Goal: Information Seeking & Learning: Check status

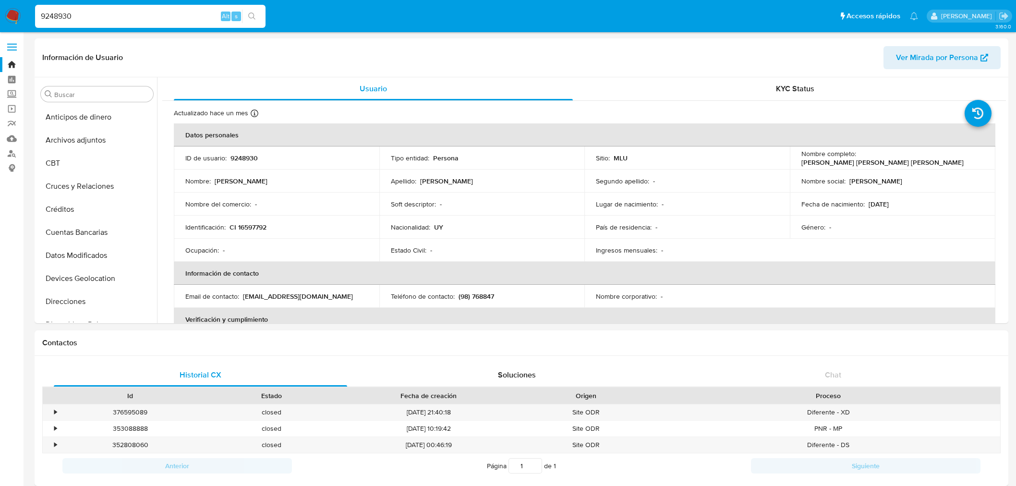
select select "10"
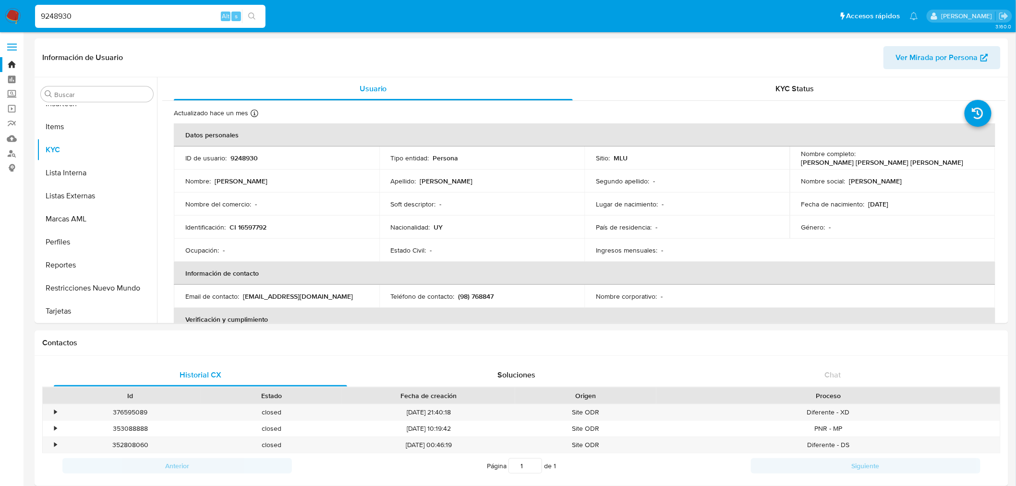
click at [90, 11] on input "9248930" at bounding box center [150, 16] width 230 height 12
paste input "175757644"
type input "175757644"
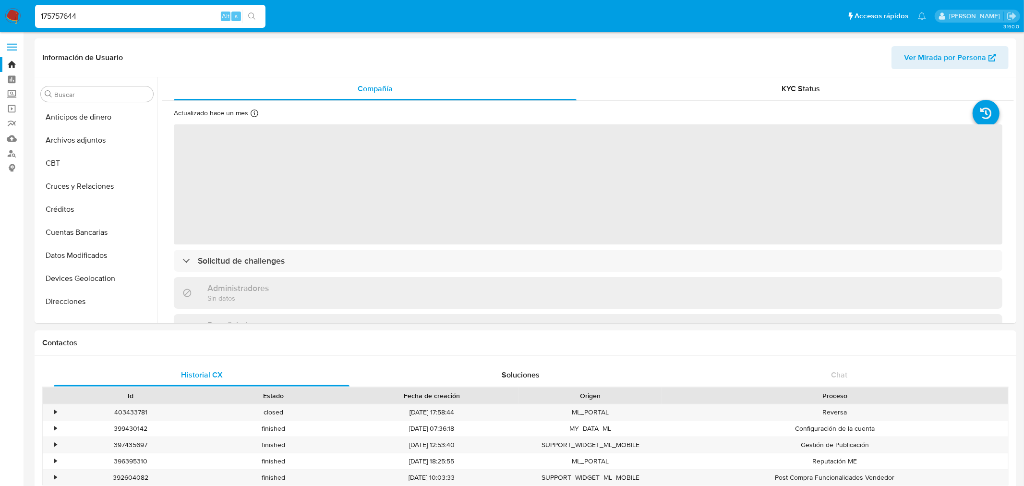
select select "10"
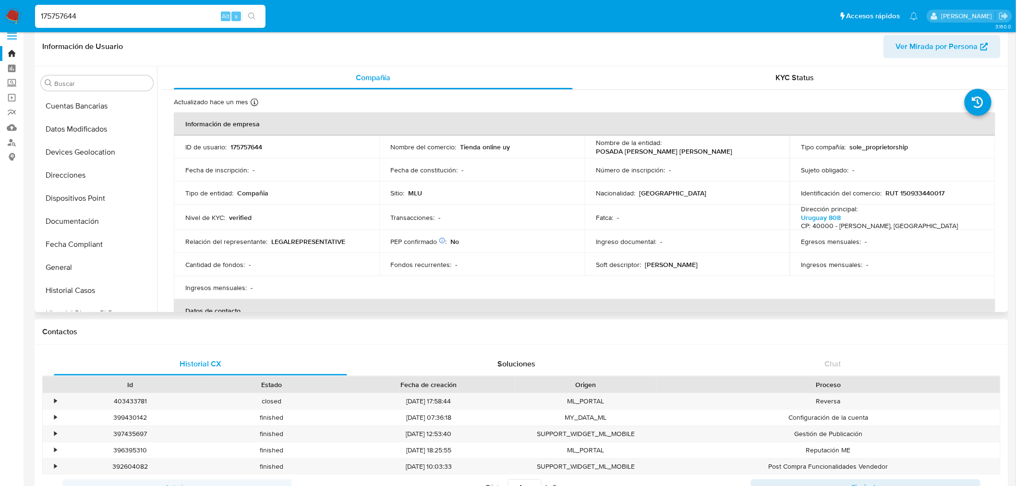
scroll to position [1, 0]
click at [101, 241] on button "Datos Modificados" at bounding box center [93, 242] width 112 height 23
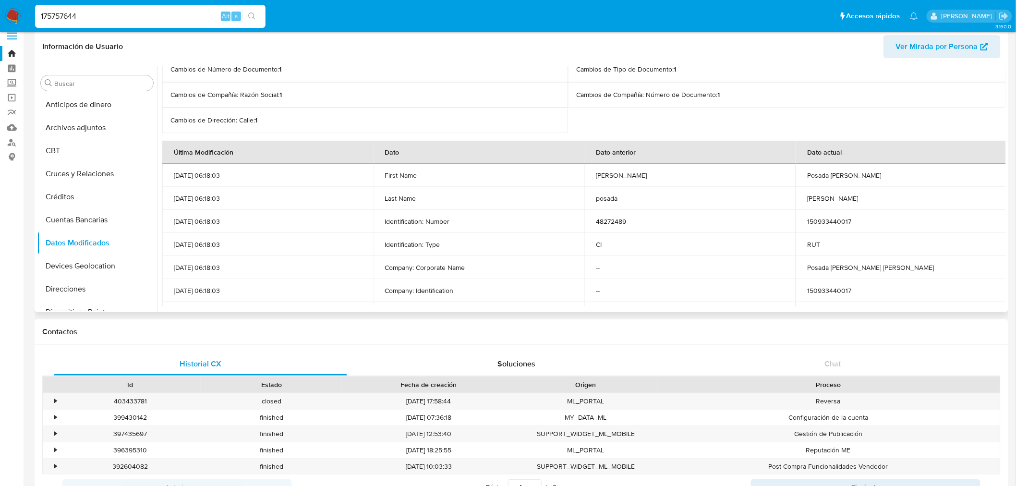
scroll to position [84, 0]
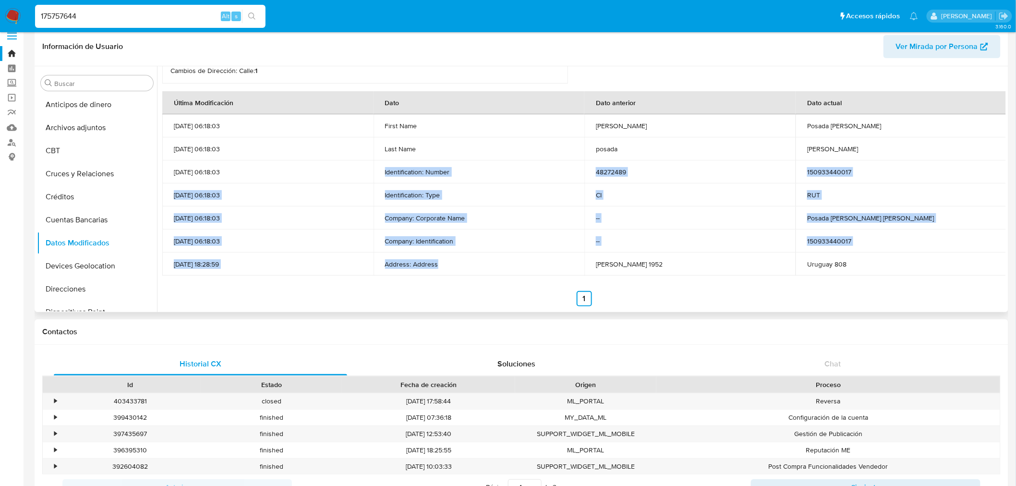
drag, startPoint x: 450, startPoint y: 264, endPoint x: 376, endPoint y: 168, distance: 121.5
click at [376, 168] on tbody "11/08/2025 06:18:03 First Name juan ramon Posada Leite 11/08/2025 06:18:03 Last…" at bounding box center [584, 194] width 844 height 161
click at [9, 12] on img at bounding box center [13, 16] width 16 height 16
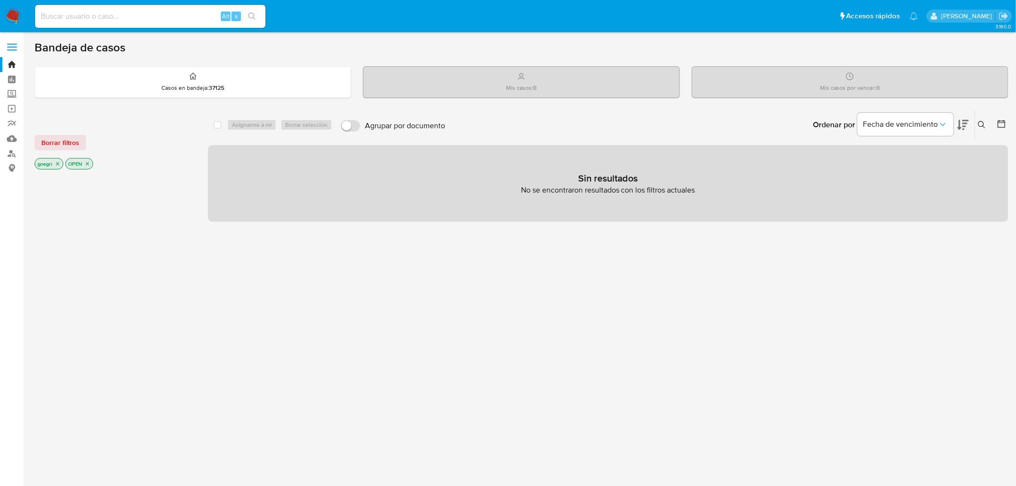
click at [58, 164] on icon "close-filter" at bounding box center [58, 164] width 6 height 6
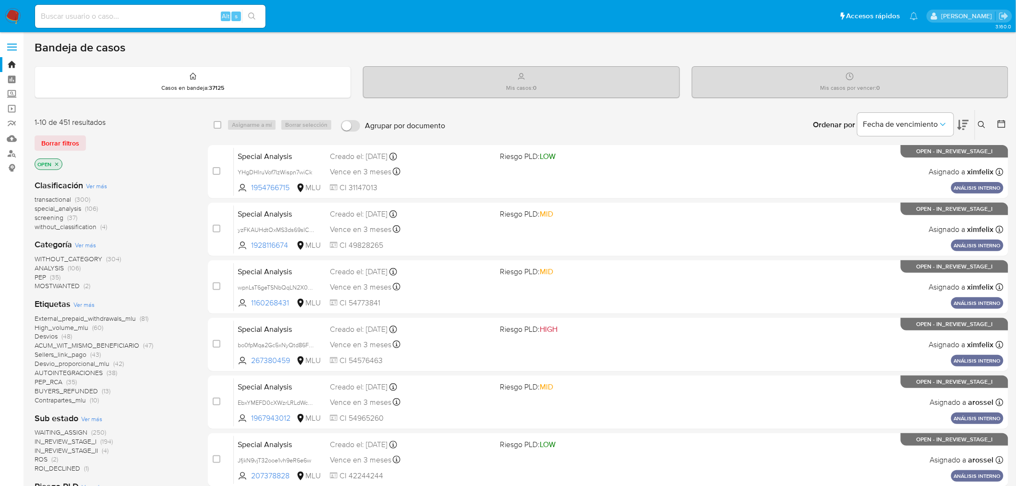
click at [58, 164] on icon "close-filter" at bounding box center [57, 164] width 6 height 6
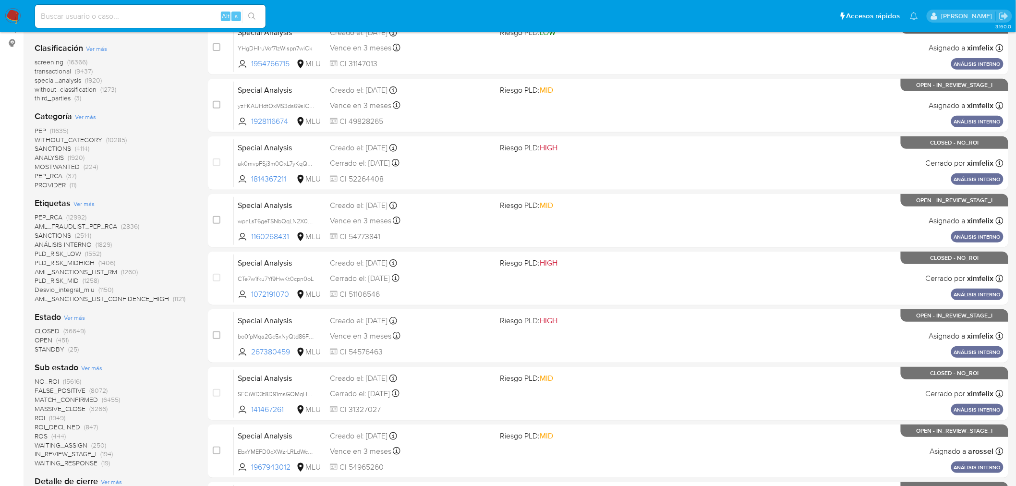
scroll to position [160, 0]
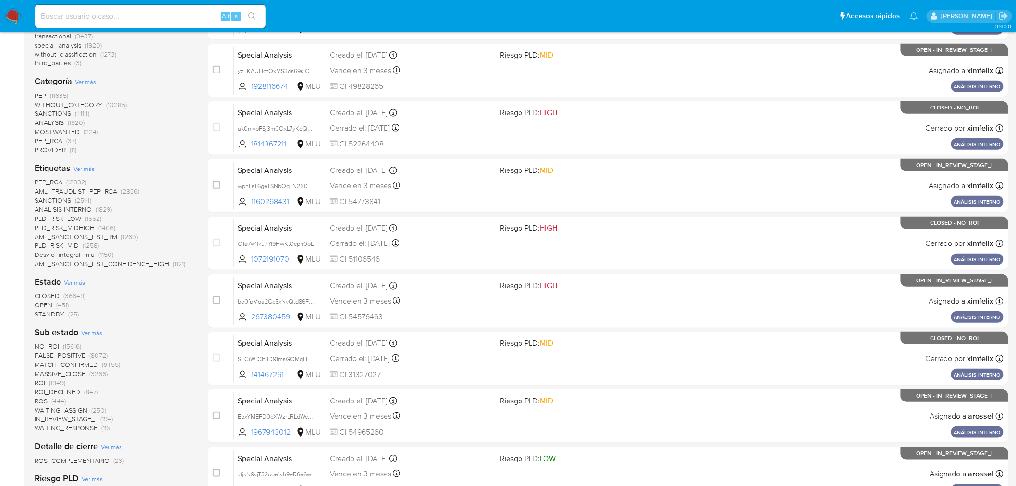
click at [42, 292] on span "CLOSED" at bounding box center [47, 296] width 25 height 10
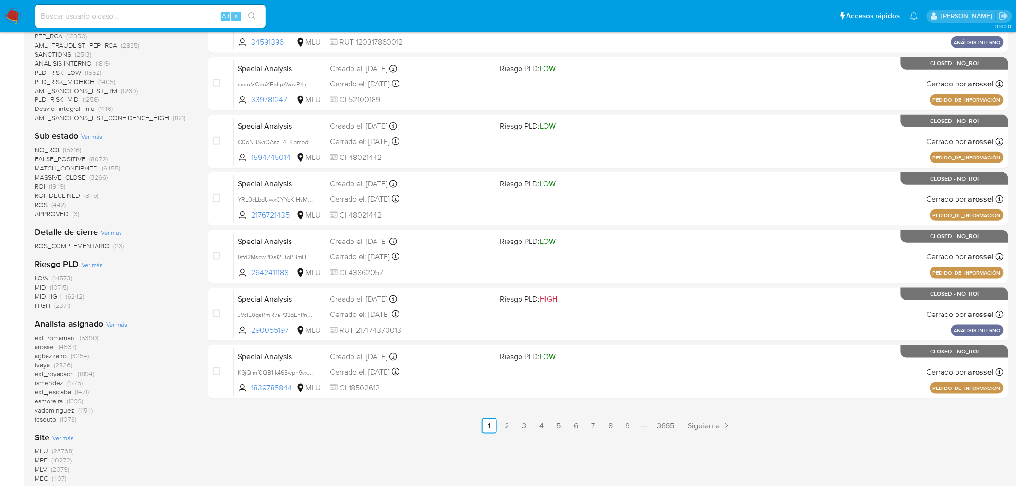
scroll to position [456, 0]
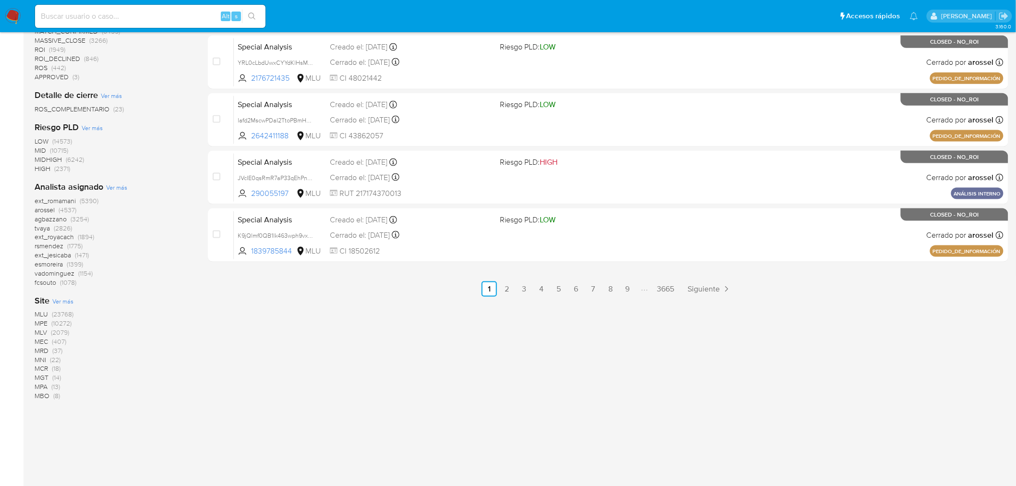
click at [42, 313] on span "MLU" at bounding box center [41, 315] width 13 height 10
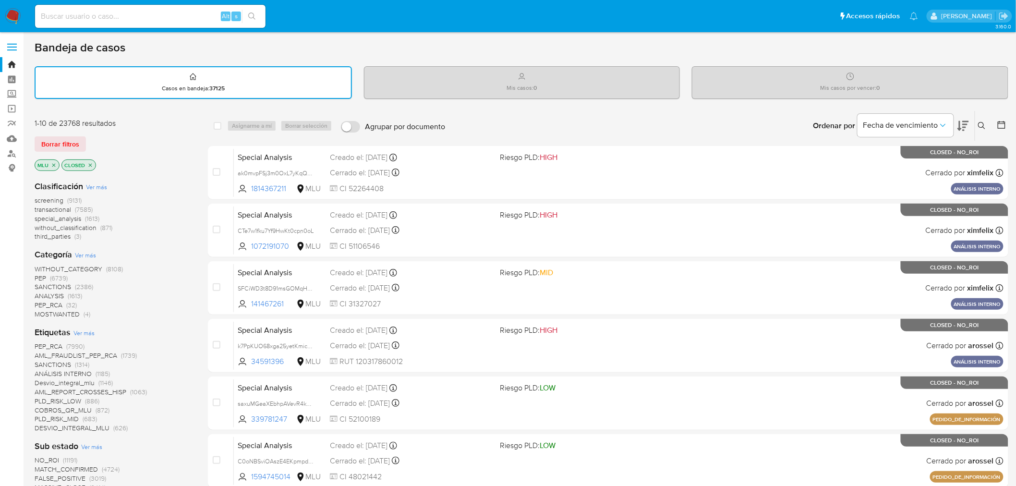
click at [994, 121] on div at bounding box center [999, 126] width 17 height 30
click at [997, 122] on icon at bounding box center [1001, 125] width 8 height 8
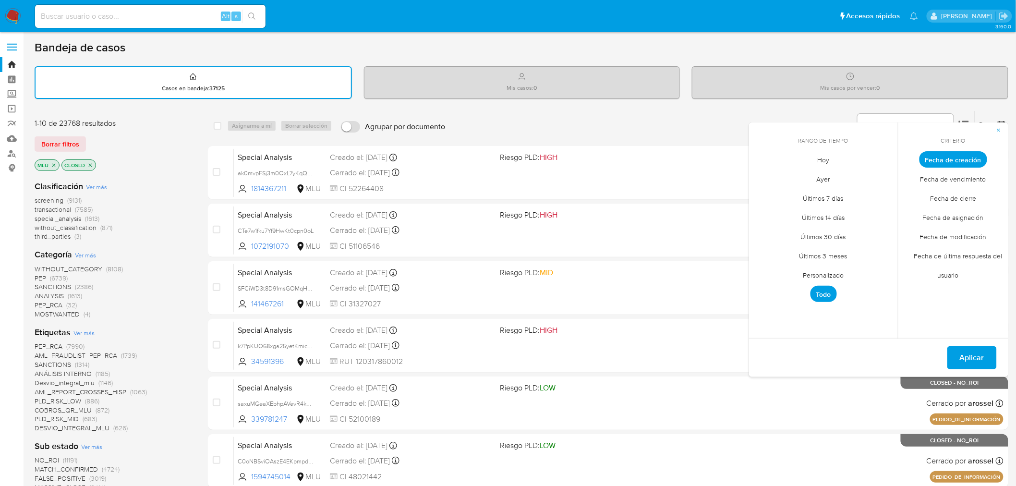
click at [966, 198] on span "Fecha de cierre" at bounding box center [953, 199] width 66 height 20
click at [826, 269] on span "Personalizado" at bounding box center [823, 275] width 61 height 20
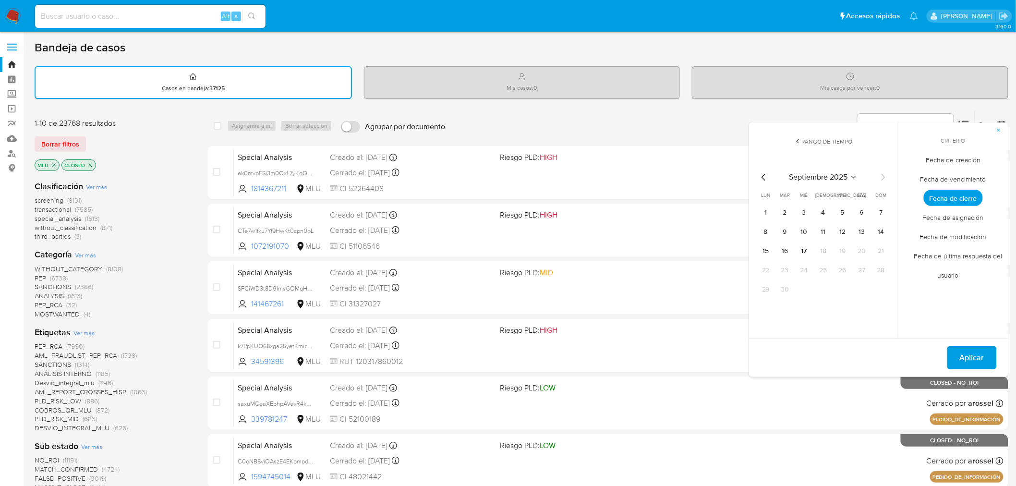
click at [761, 175] on icon "Mes anterior" at bounding box center [764, 177] width 12 height 12
click at [762, 178] on icon "Mes anterior" at bounding box center [764, 177] width 12 height 12
click at [884, 212] on button "1" at bounding box center [880, 212] width 15 height 15
click at [882, 176] on icon "Mes siguiente" at bounding box center [883, 177] width 12 height 12
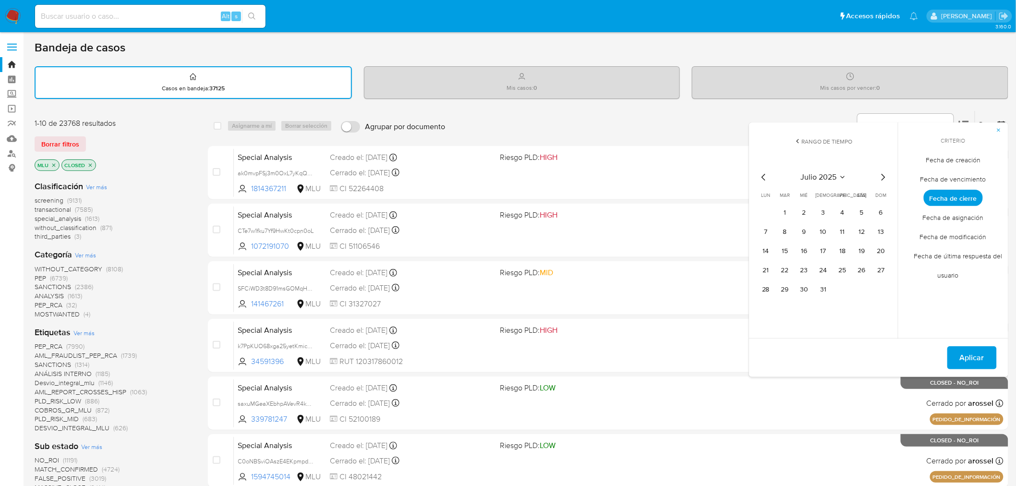
click at [882, 176] on icon "Mes siguiente" at bounding box center [883, 177] width 12 height 12
click at [799, 246] on button "17" at bounding box center [803, 250] width 15 height 15
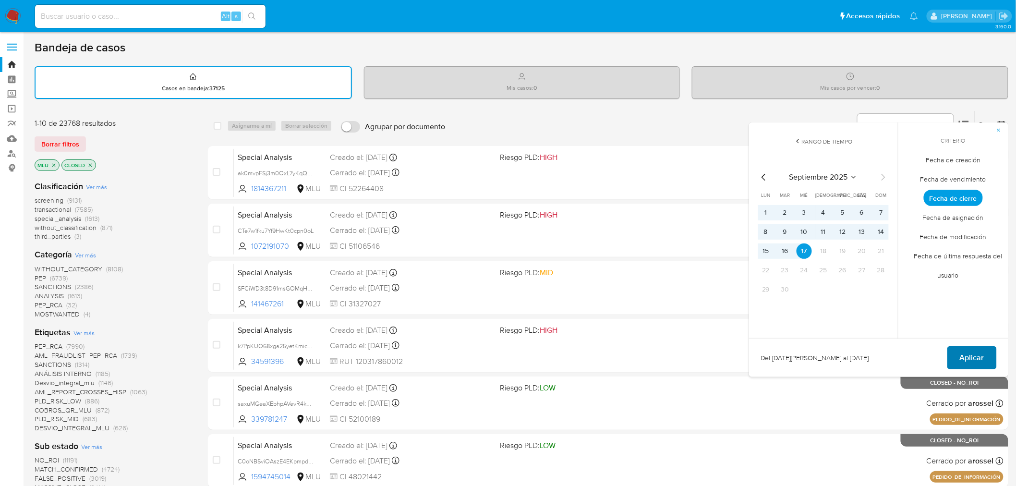
click at [983, 356] on span "Aplicar" at bounding box center [972, 357] width 24 height 21
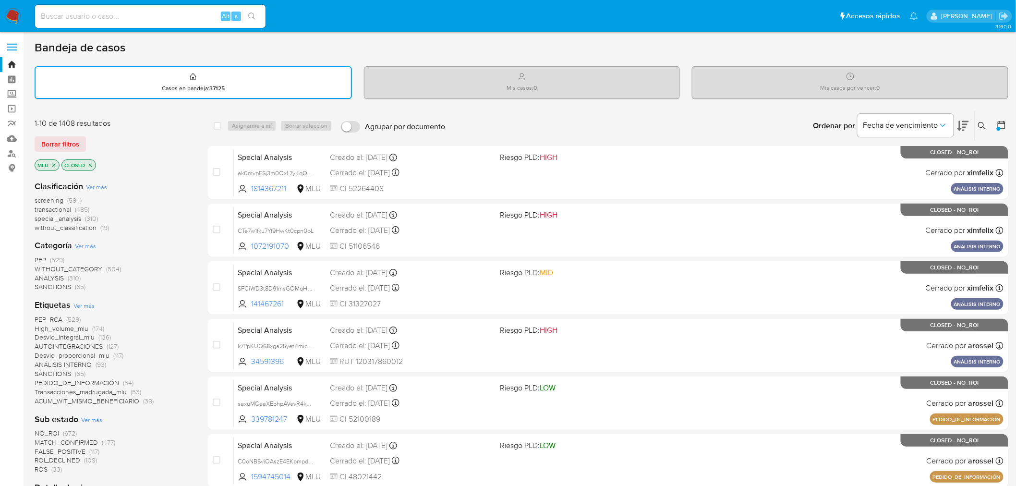
click at [107, 396] on span "ACUM_WIT_MISMO_BENEFICIARIO" at bounding box center [87, 401] width 105 height 10
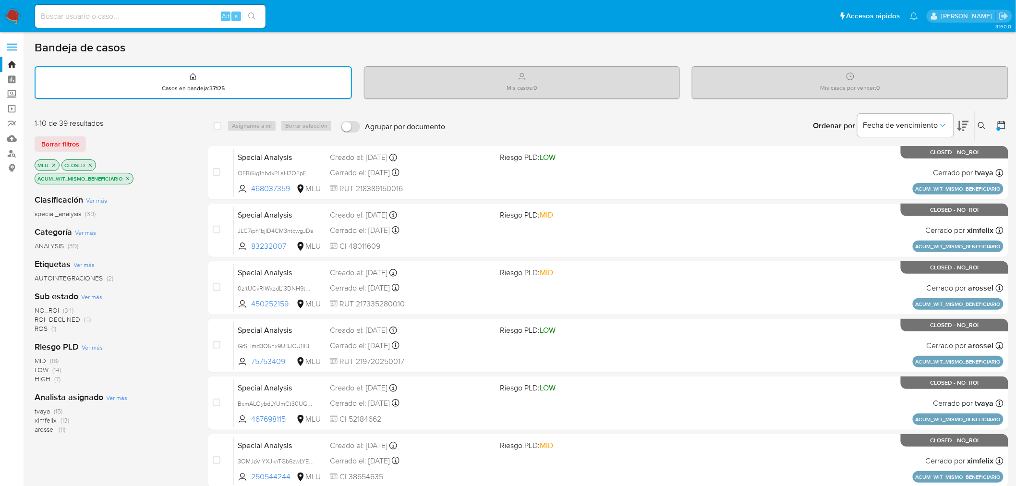
click at [92, 163] on icon "close-filter" at bounding box center [90, 165] width 6 height 6
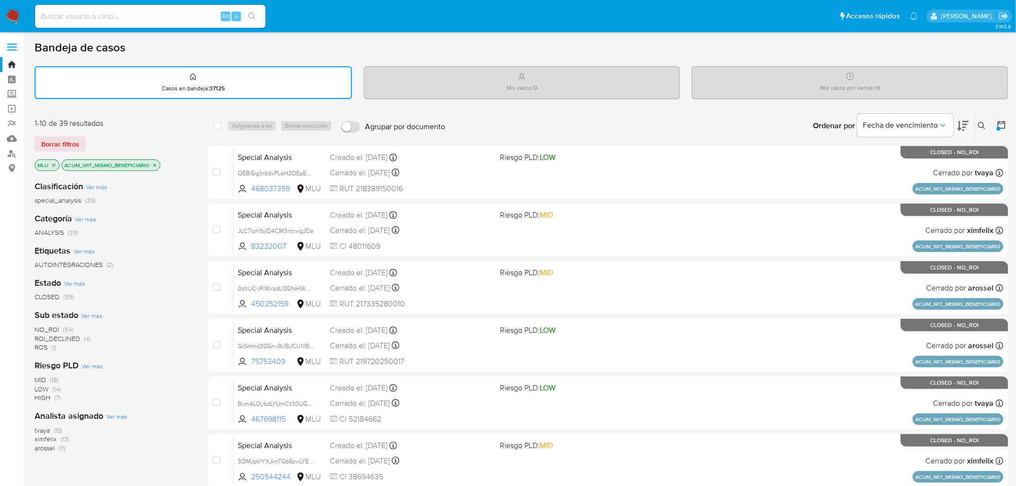
click at [1003, 122] on icon at bounding box center [1001, 125] width 8 height 8
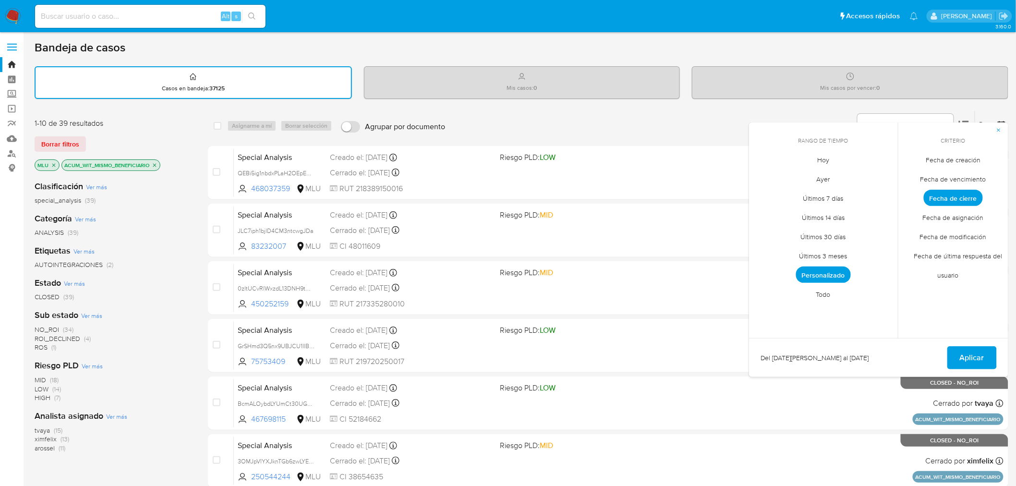
click at [952, 158] on span "Fecha de creación" at bounding box center [953, 160] width 75 height 20
click at [978, 352] on span "Aplicar" at bounding box center [972, 357] width 24 height 21
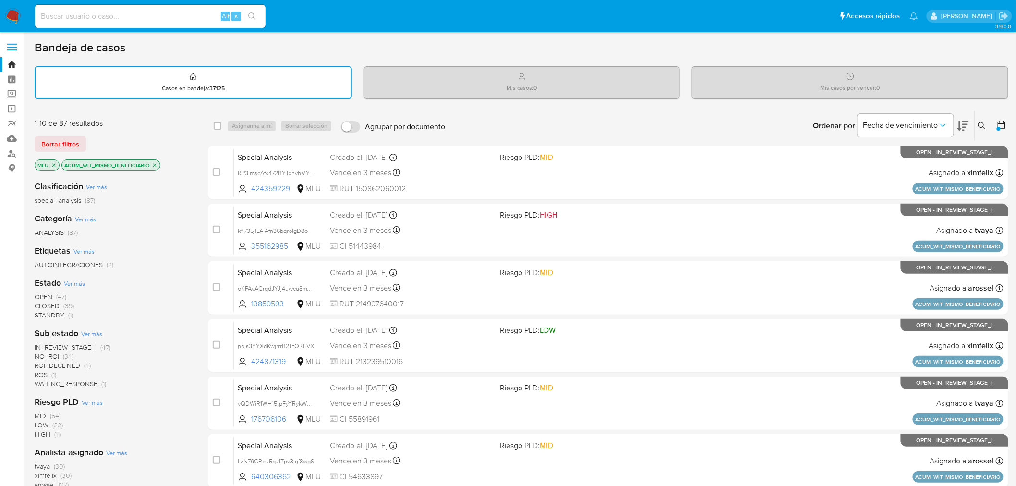
click at [40, 371] on span "ROS" at bounding box center [41, 375] width 13 height 10
click at [19, 16] on img at bounding box center [13, 16] width 16 height 16
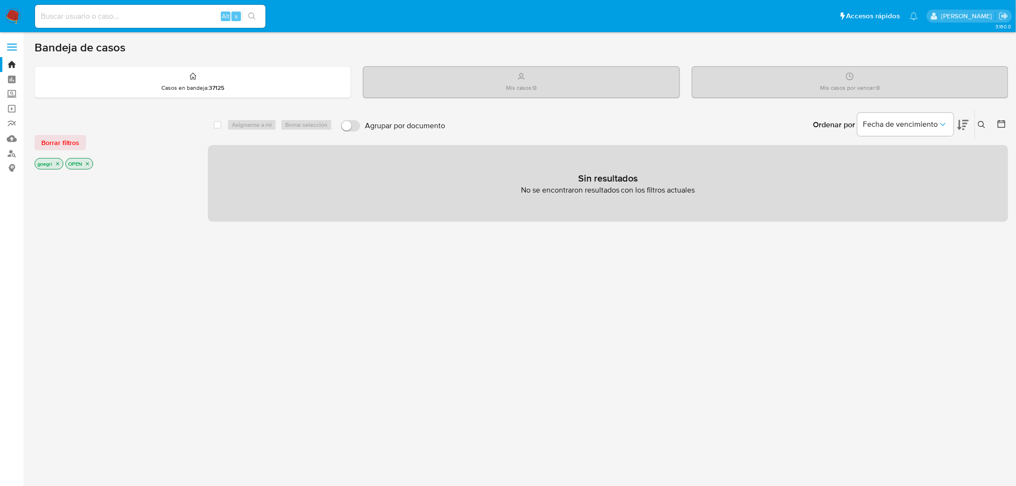
click at [82, 5] on div "Alt s" at bounding box center [150, 16] width 230 height 23
click at [87, 14] on input at bounding box center [150, 16] width 230 height 12
paste input "263400558"
type input "263400558"
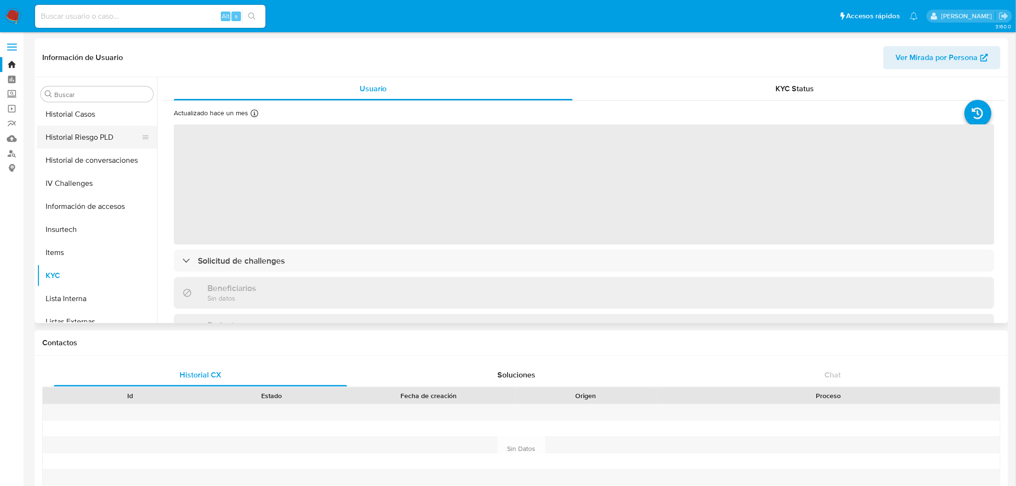
scroll to position [268, 0]
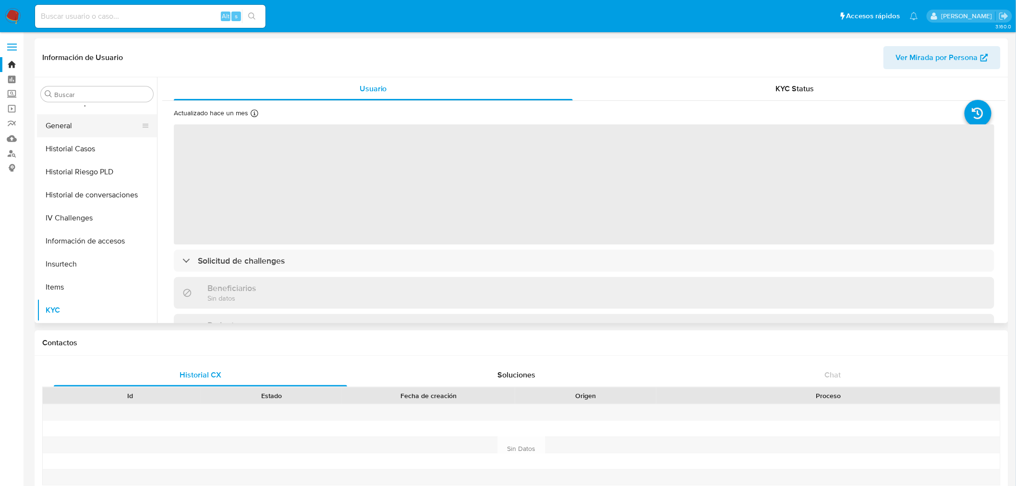
select select "10"
click at [84, 125] on button "General" at bounding box center [93, 125] width 112 height 23
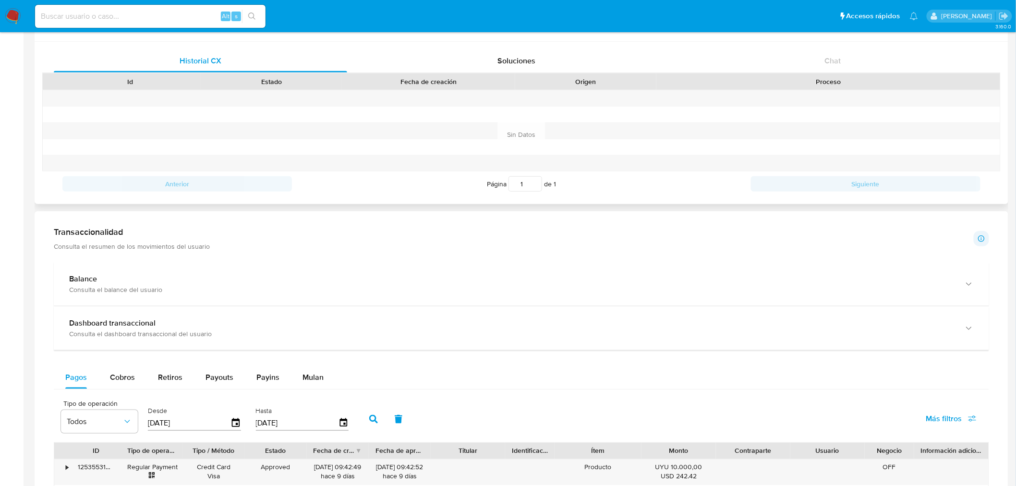
scroll to position [287, 0]
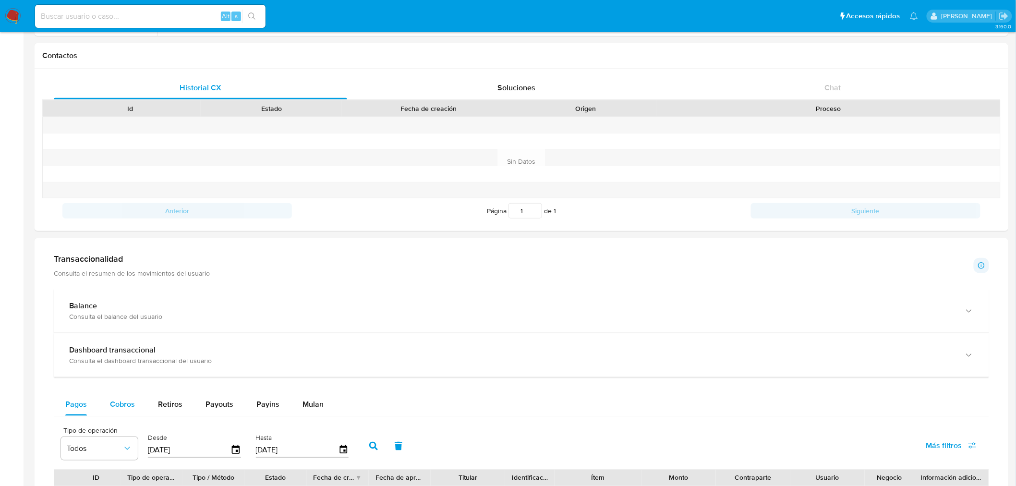
click at [119, 406] on span "Cobros" at bounding box center [122, 403] width 25 height 11
select select "10"
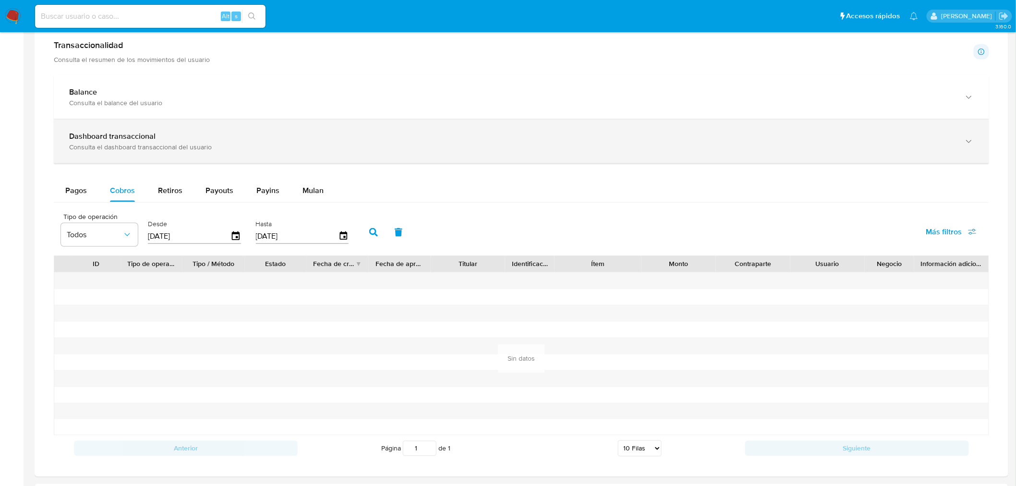
click at [189, 137] on div "Dashboard transaccional" at bounding box center [511, 137] width 885 height 10
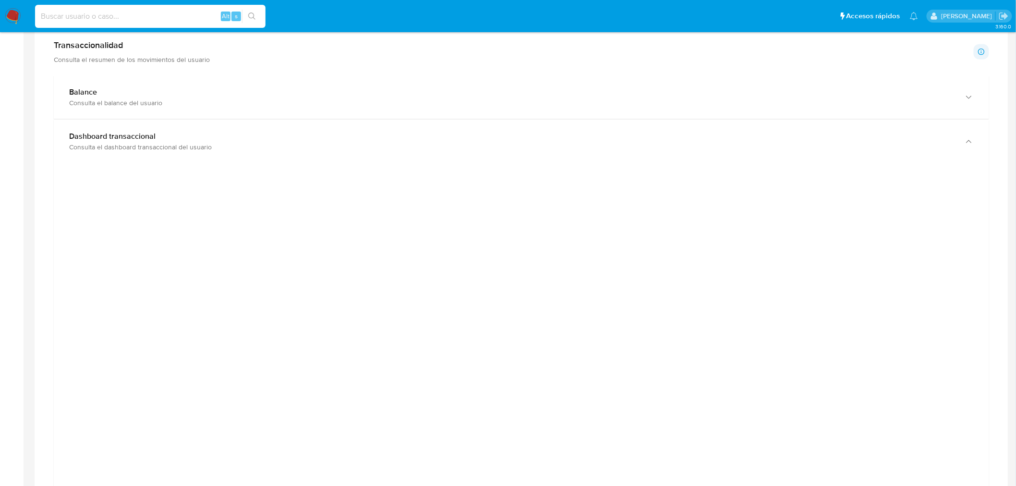
click at [80, 15] on input at bounding box center [150, 16] width 230 height 12
paste input "1006351172"
type input "1006351172"
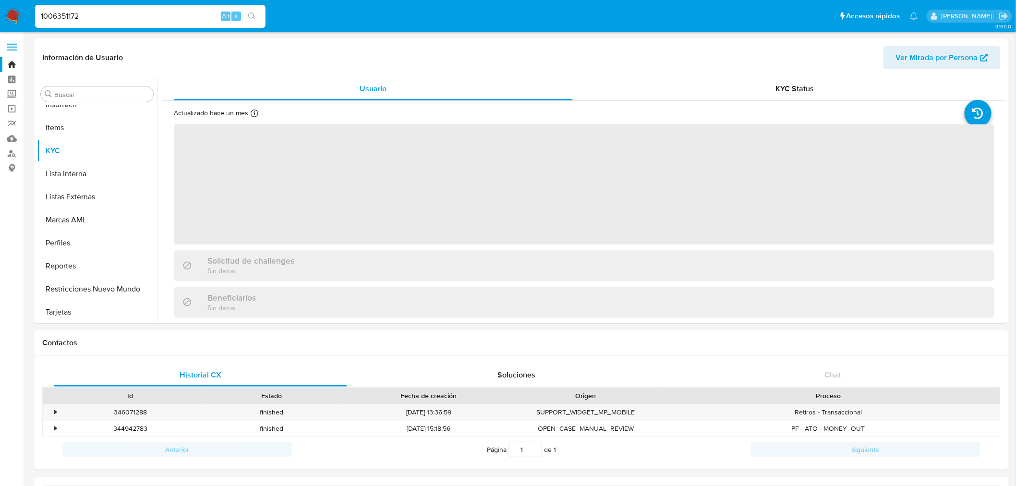
scroll to position [428, 0]
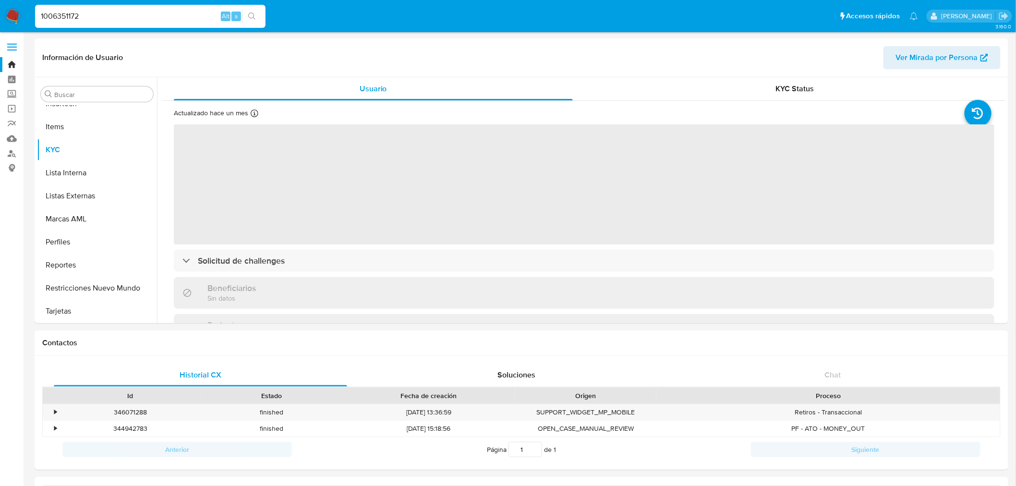
select select "10"
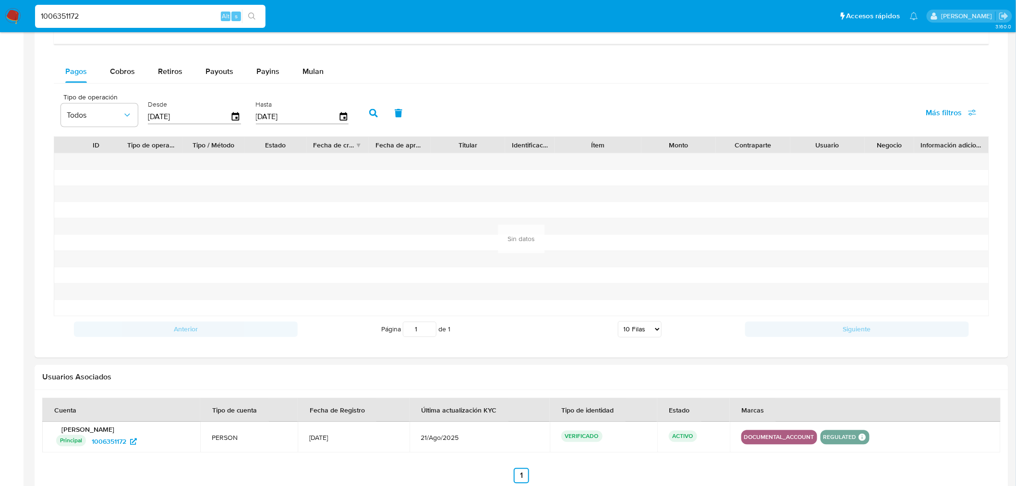
scroll to position [465, 0]
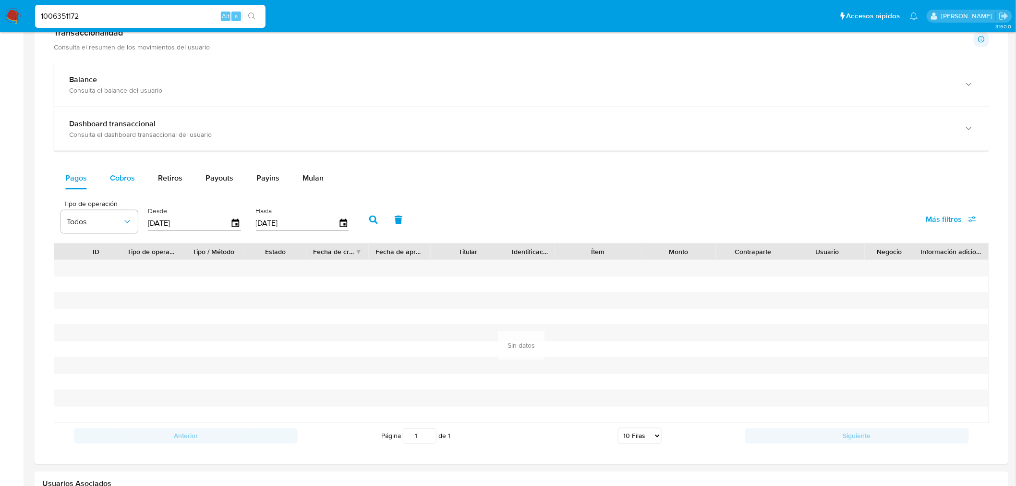
click at [129, 178] on span "Cobros" at bounding box center [122, 177] width 25 height 11
select select "10"
click at [191, 224] on input "[DATE]" at bounding box center [189, 223] width 83 height 15
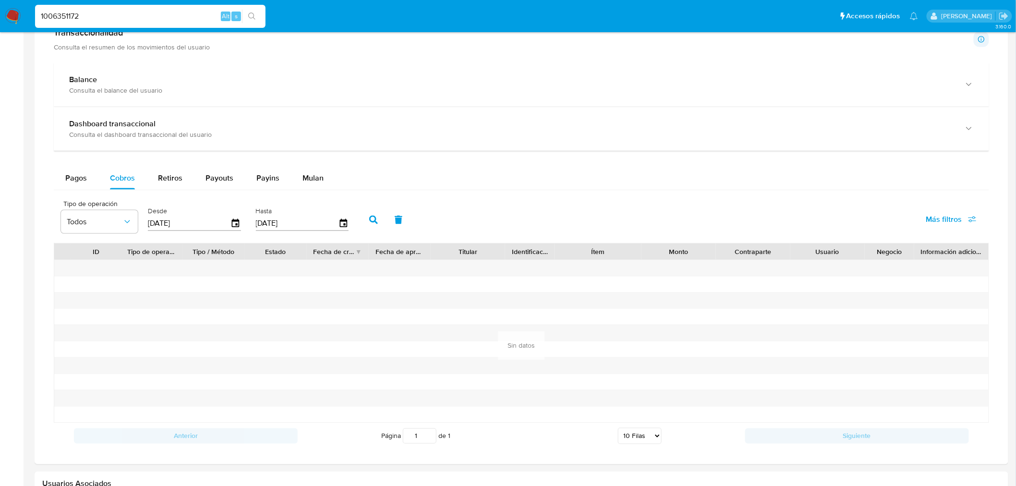
type input "0_/__/____"
type input "01/03/2025"
click at [369, 221] on icon "button" at bounding box center [373, 220] width 9 height 9
click at [87, 17] on input "1006351172" at bounding box center [150, 16] width 230 height 12
click at [88, 17] on input "1006351172" at bounding box center [150, 16] width 230 height 12
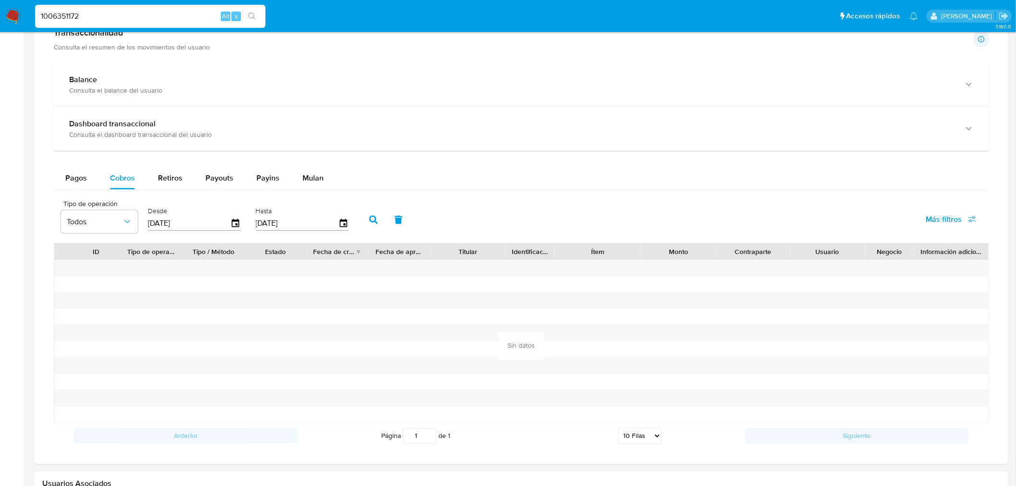
paste input "280239956"
type input "280239956"
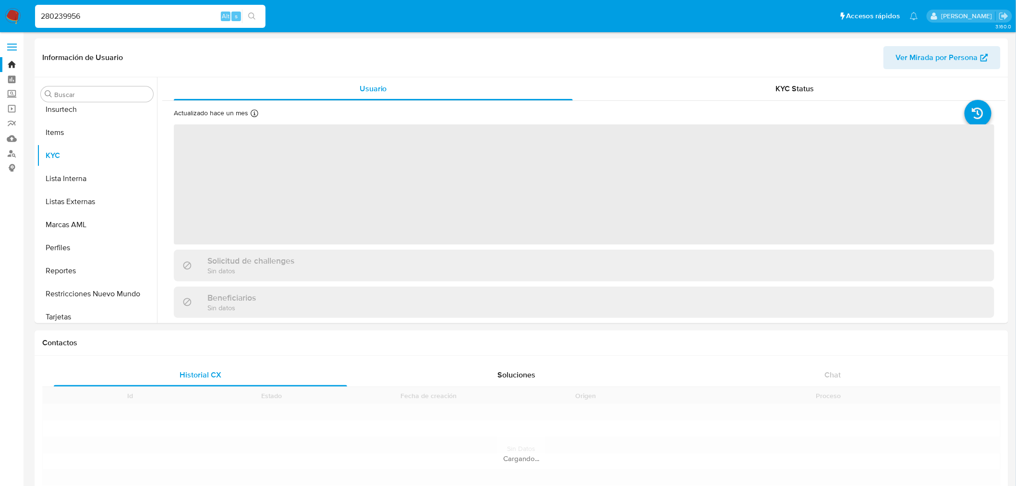
scroll to position [428, 0]
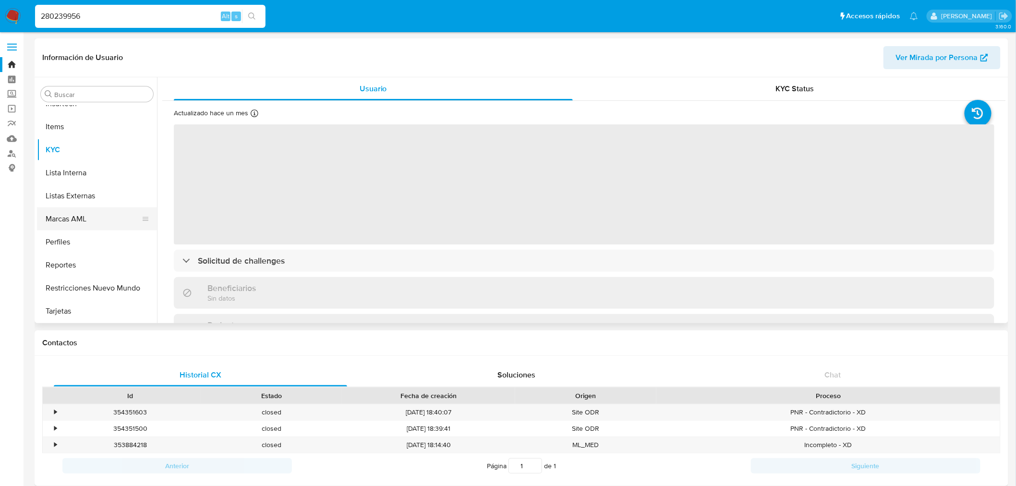
select select "10"
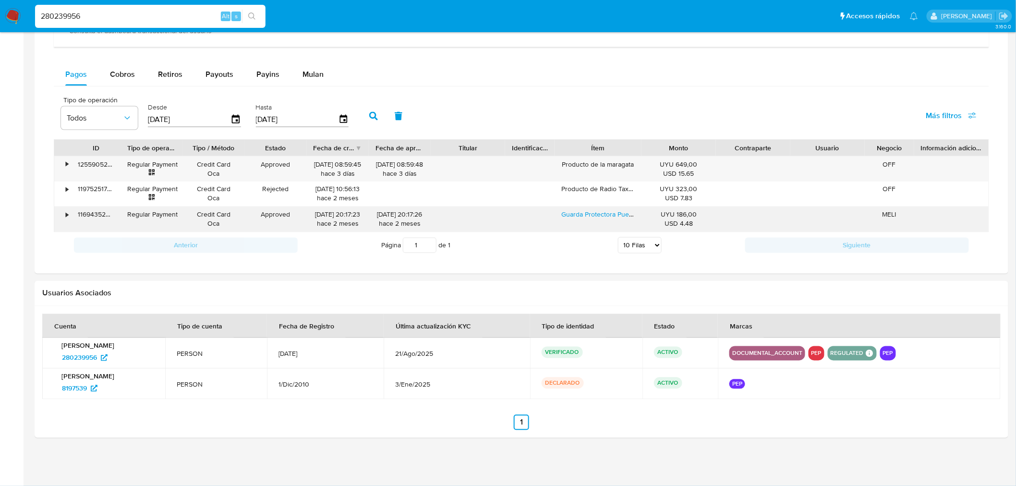
scroll to position [265, 0]
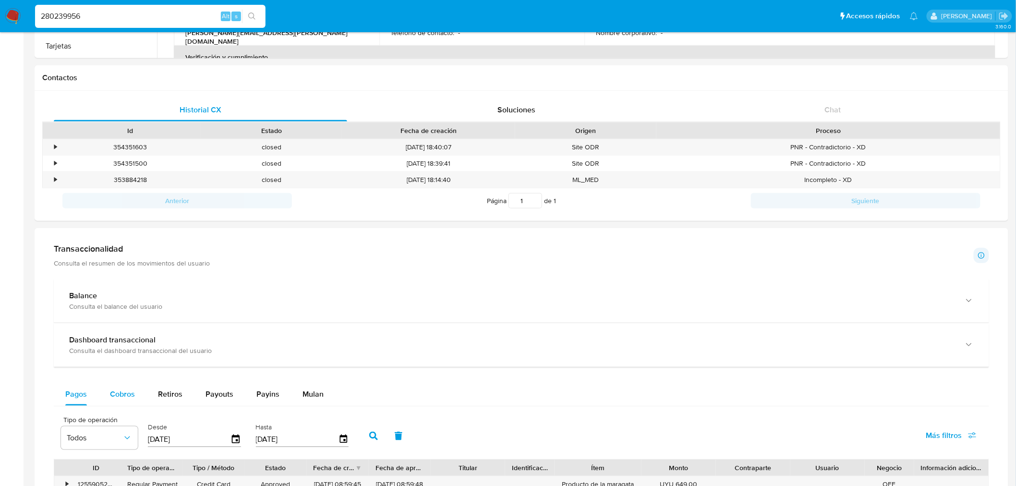
click at [119, 399] on span "Cobros" at bounding box center [122, 393] width 25 height 11
select select "10"
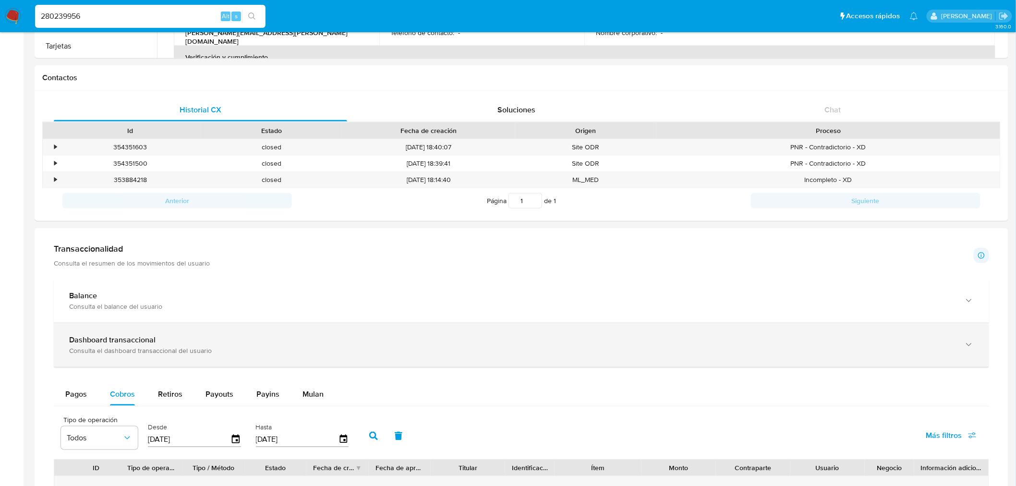
scroll to position [531, 0]
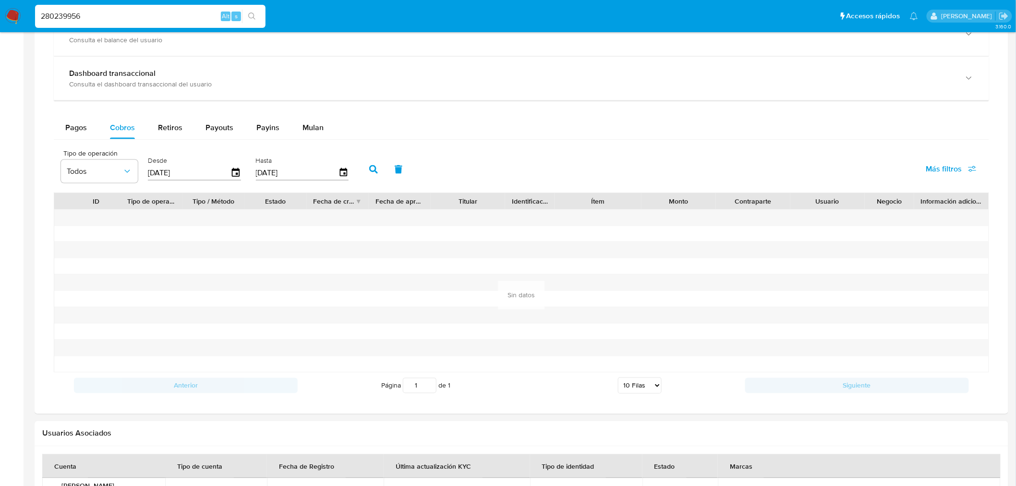
click at [187, 176] on input "[DATE]" at bounding box center [189, 172] width 83 height 15
type input "0_/__/____"
type input "01/03/2025"
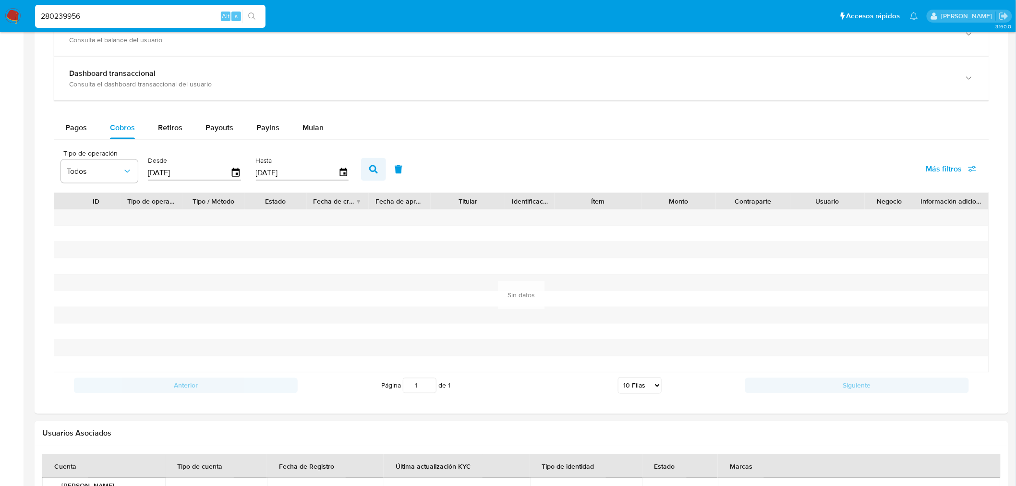
click at [362, 165] on button "button" at bounding box center [373, 169] width 25 height 23
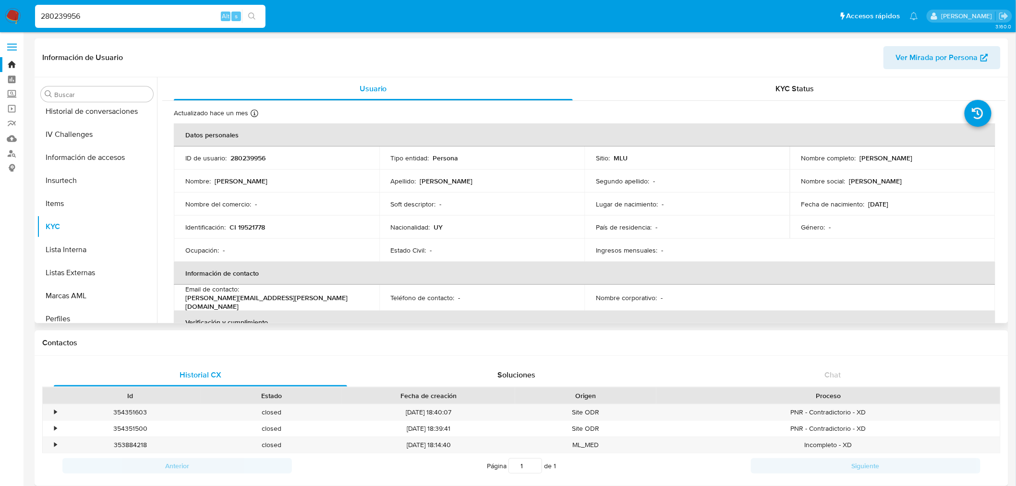
scroll to position [215, 0]
click at [89, 178] on button "General" at bounding box center [93, 178] width 112 height 23
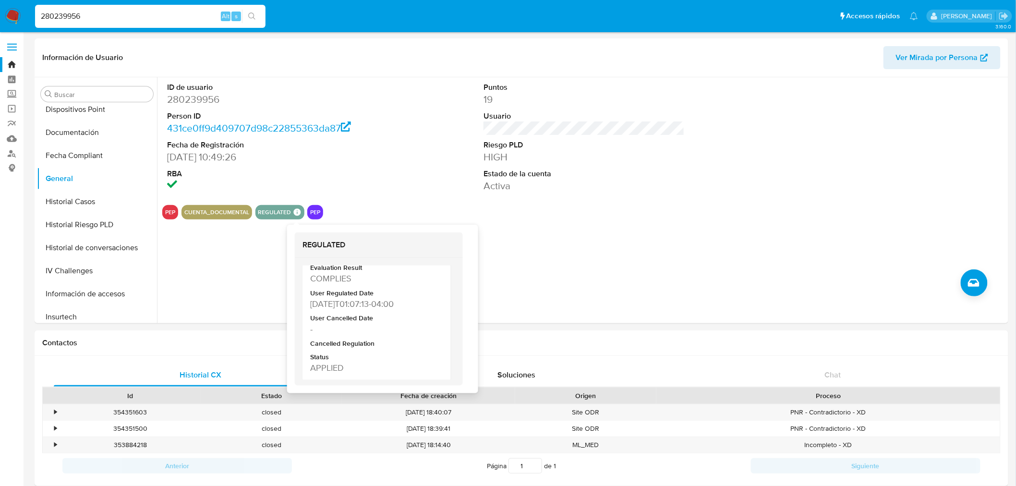
scroll to position [208, 0]
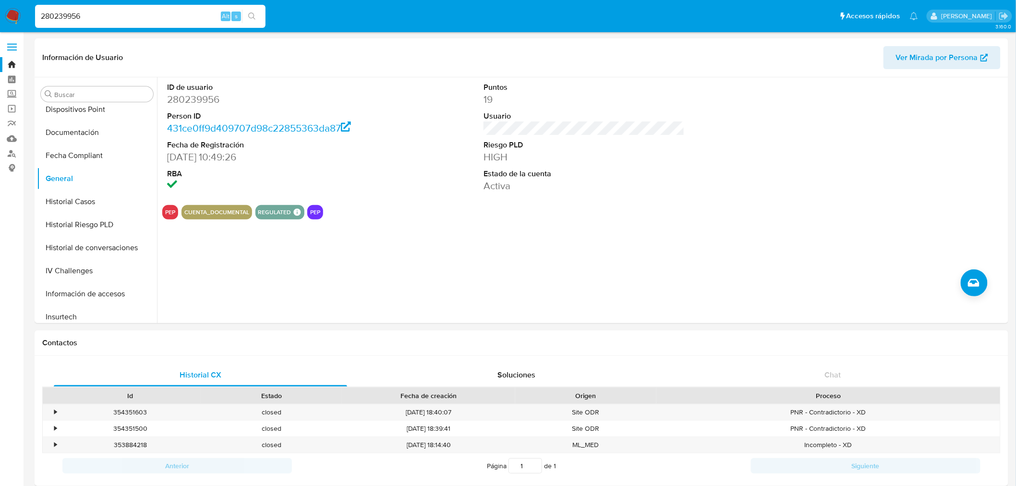
click at [77, 10] on input "280239956" at bounding box center [150, 16] width 230 height 12
click at [78, 10] on input "280239956" at bounding box center [150, 16] width 230 height 12
paste input "3275174"
type input "327517456"
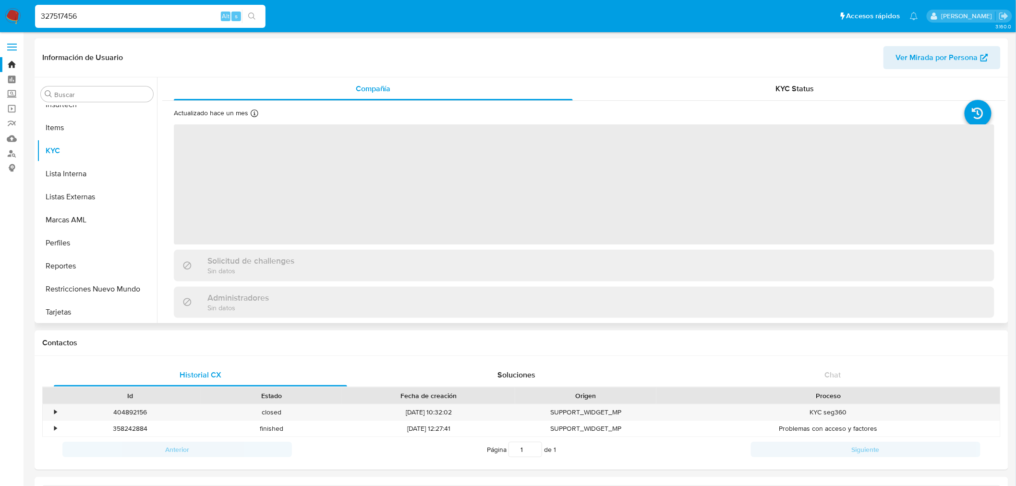
scroll to position [428, 0]
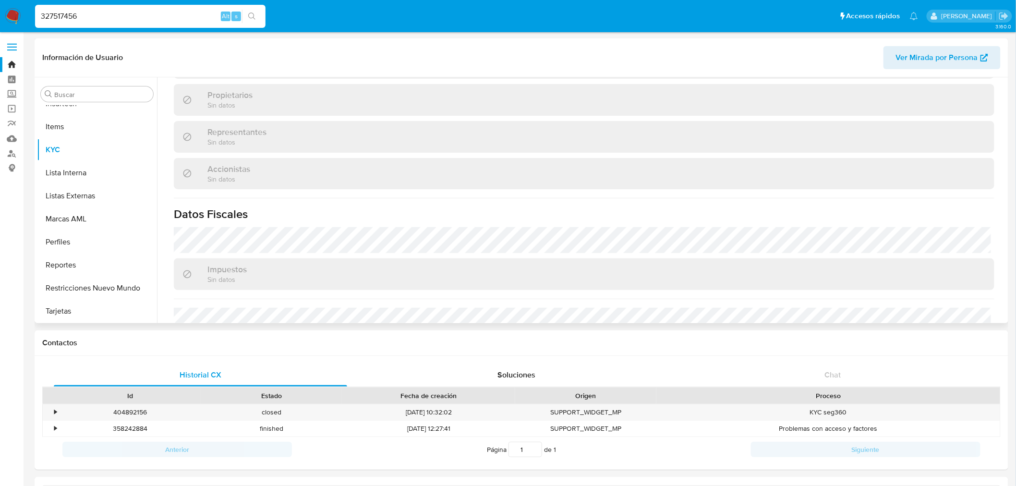
select select "10"
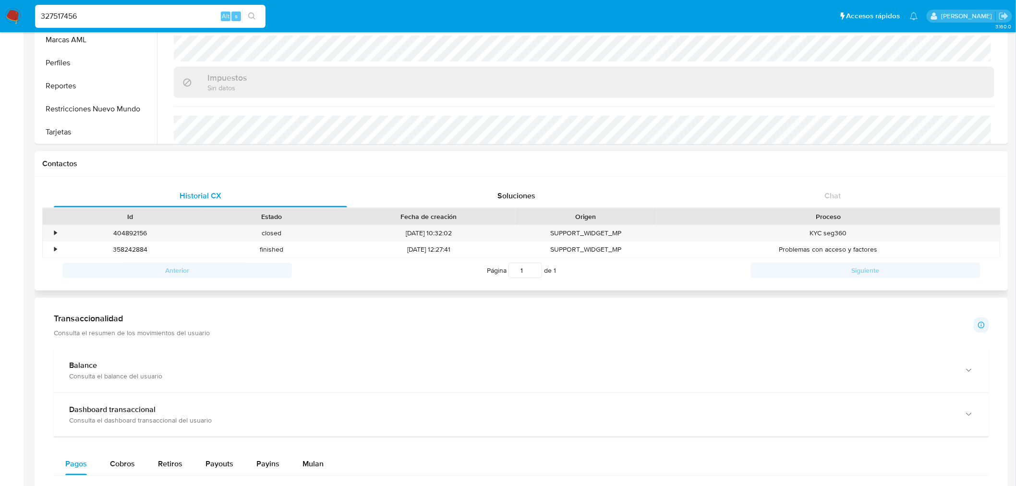
scroll to position [320, 0]
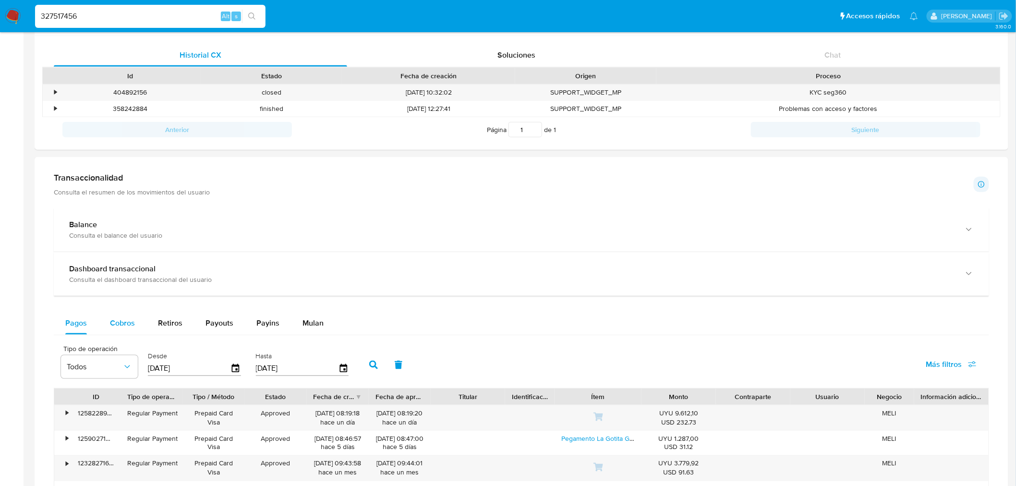
click at [122, 325] on span "Cobros" at bounding box center [122, 322] width 25 height 11
select select "10"
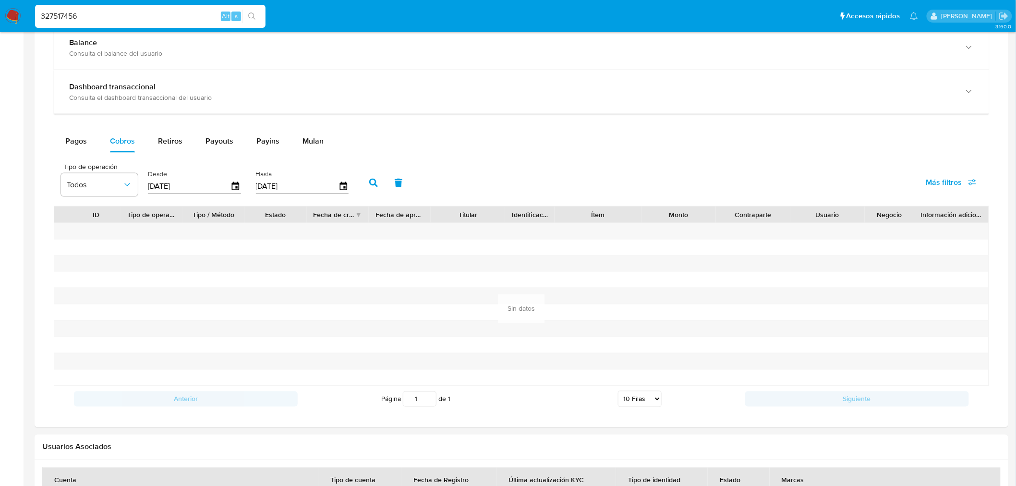
scroll to position [533, 0]
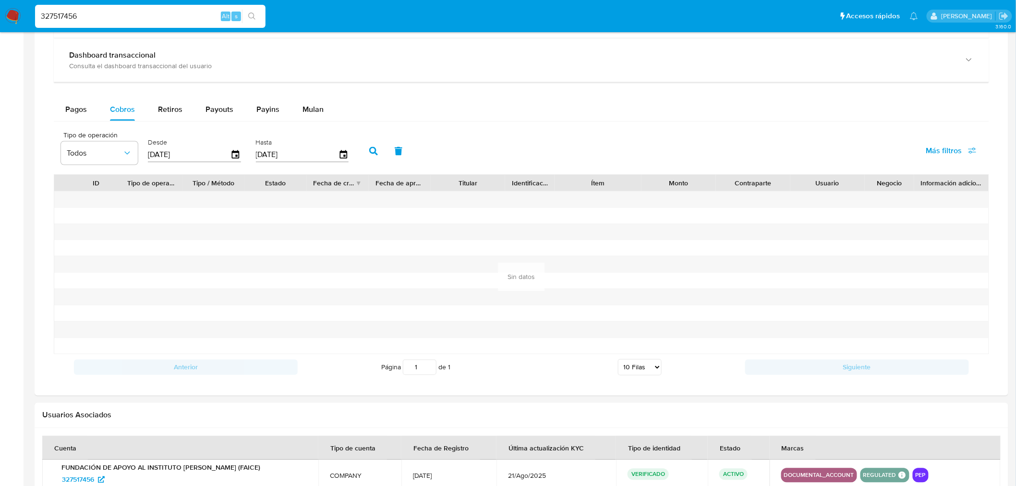
click at [172, 148] on input "[DATE]" at bounding box center [189, 154] width 83 height 15
click at [174, 154] on input "[DATE]" at bounding box center [189, 154] width 83 height 15
type input "0_/__/____"
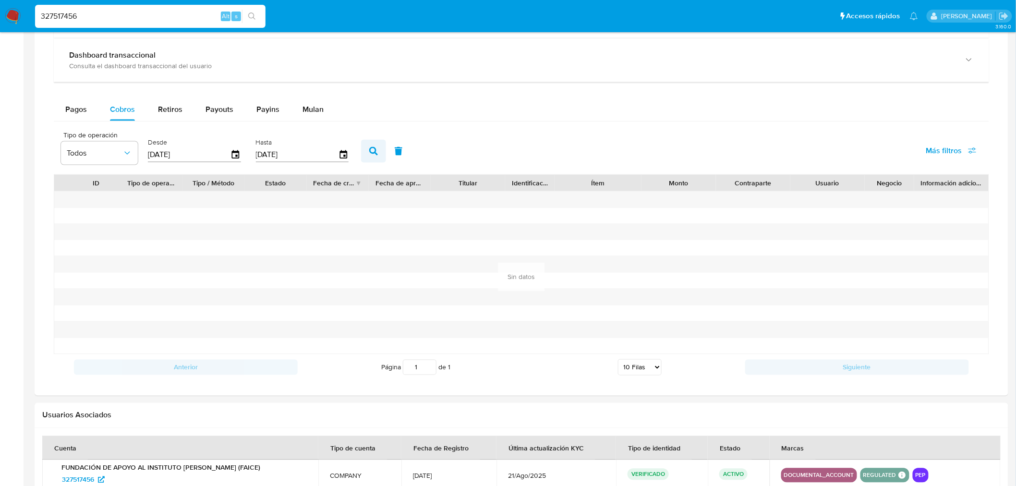
type input "01/03/2025"
click at [369, 148] on icon "button" at bounding box center [373, 151] width 9 height 9
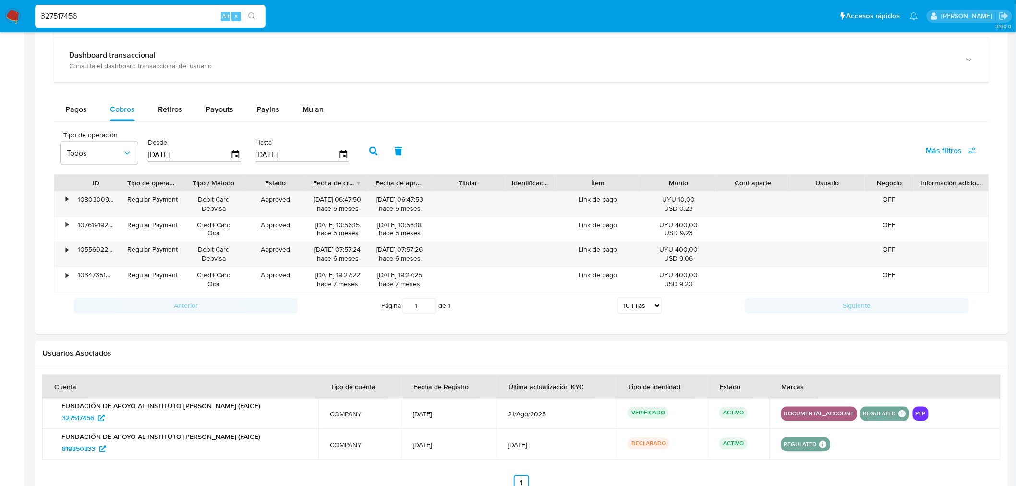
scroll to position [160, 0]
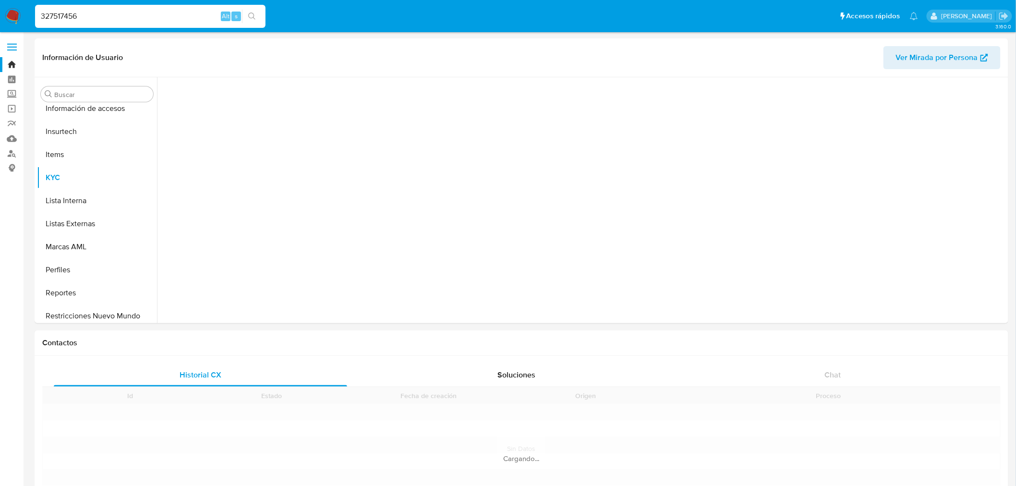
click at [12, 9] on img at bounding box center [13, 16] width 16 height 16
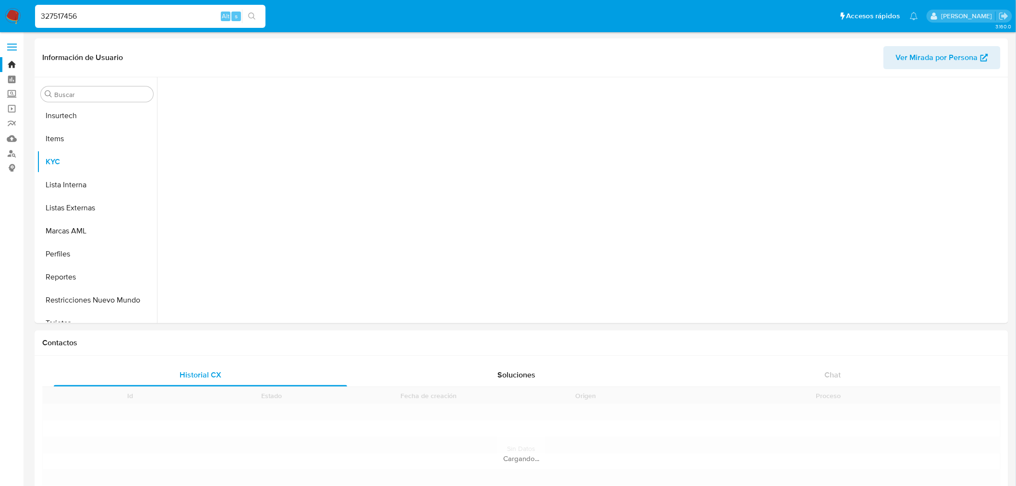
scroll to position [428, 0]
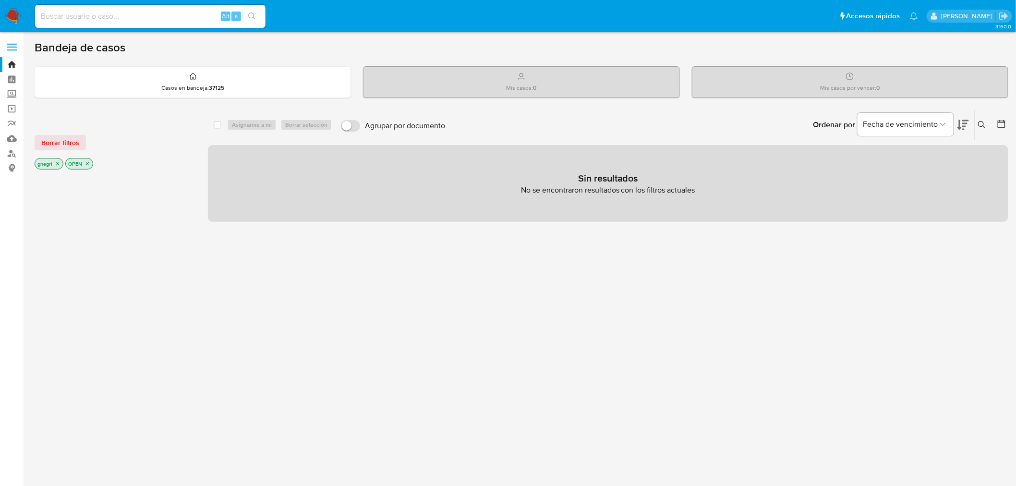
click at [52, 159] on p "gnegri" at bounding box center [49, 163] width 28 height 11
click at [56, 161] on icon "close-filter" at bounding box center [58, 164] width 6 height 6
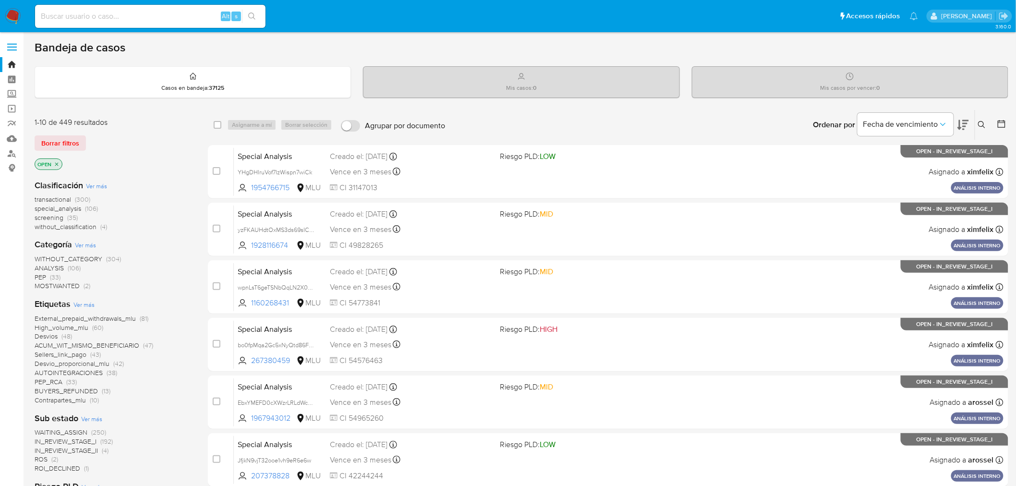
click at [83, 16] on input at bounding box center [150, 16] width 230 height 12
paste input "710914356"
type input "710914356"
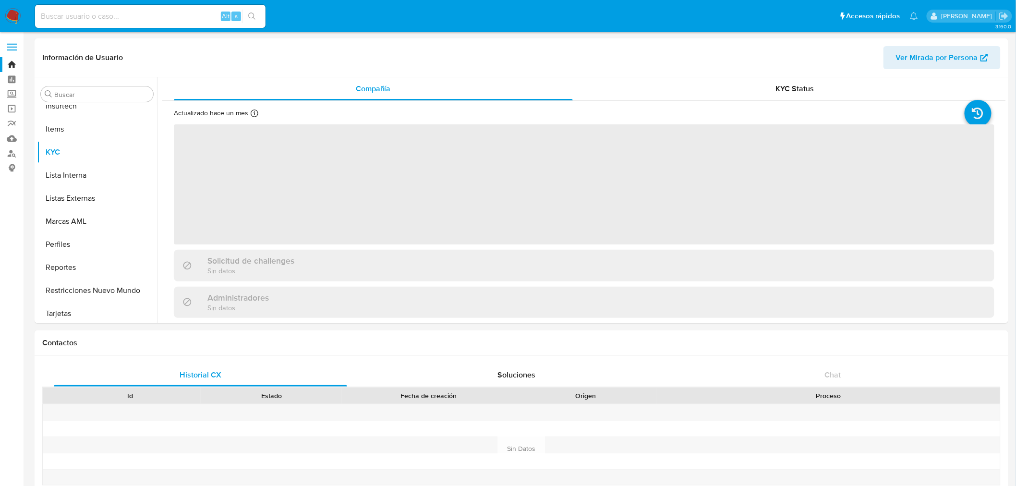
scroll to position [428, 0]
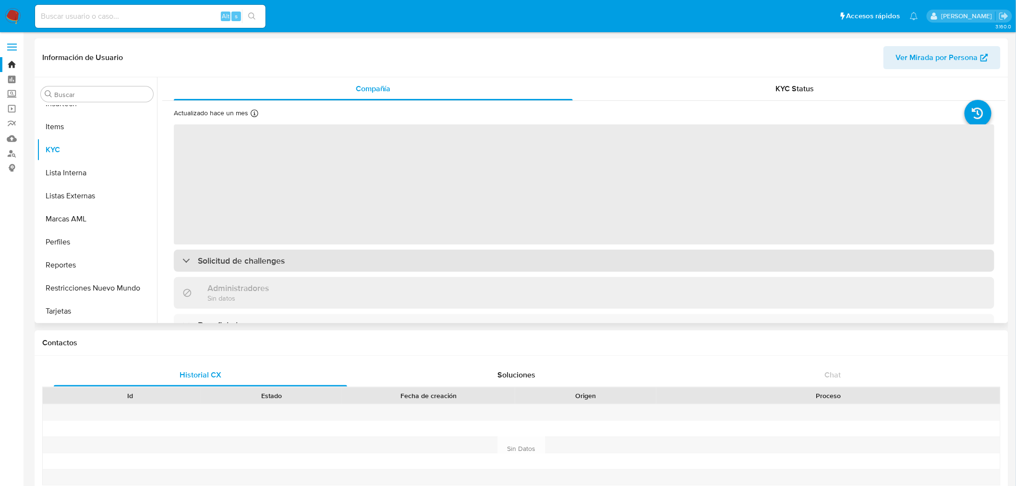
click at [268, 251] on div "Solicitud de challenges" at bounding box center [584, 261] width 820 height 22
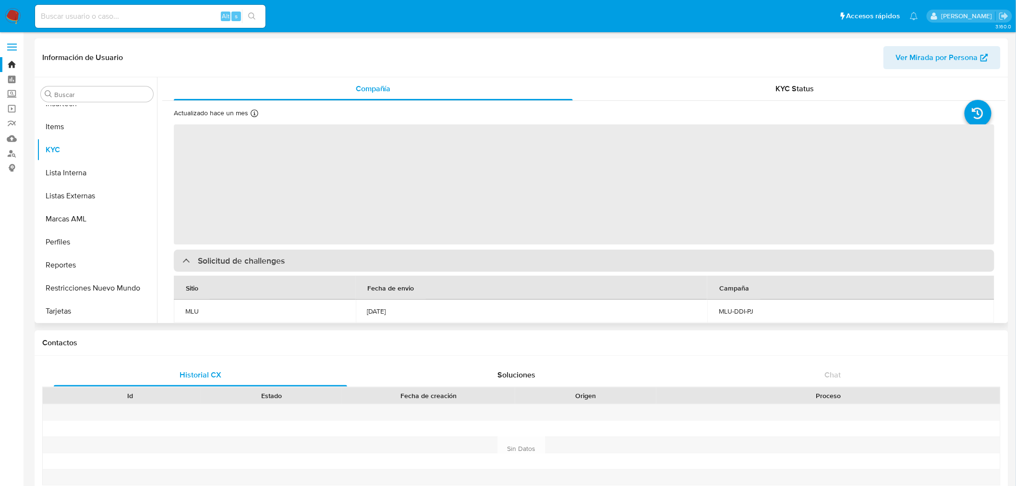
select select "10"
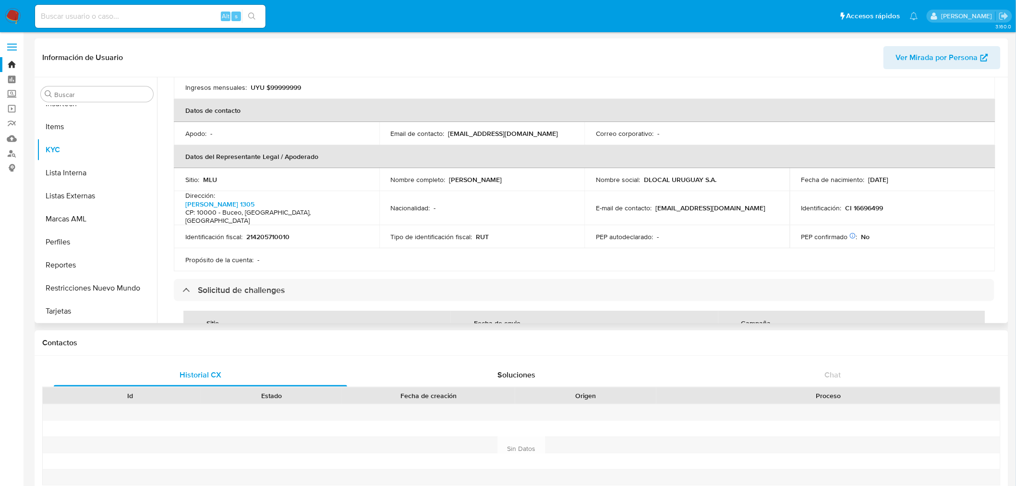
scroll to position [320, 0]
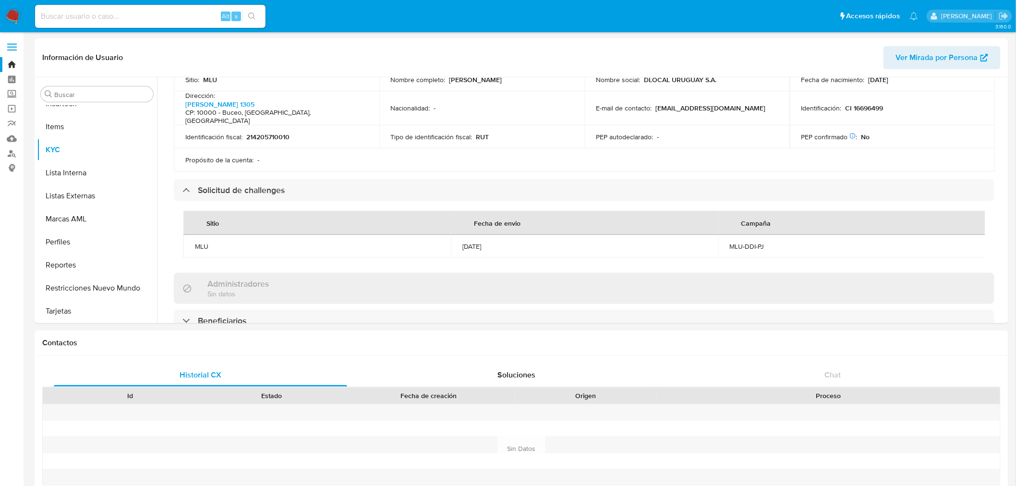
click at [82, 7] on div "Alt s" at bounding box center [150, 16] width 230 height 23
click at [85, 14] on input at bounding box center [150, 16] width 230 height 12
paste input "29431261"
type input "29431261"
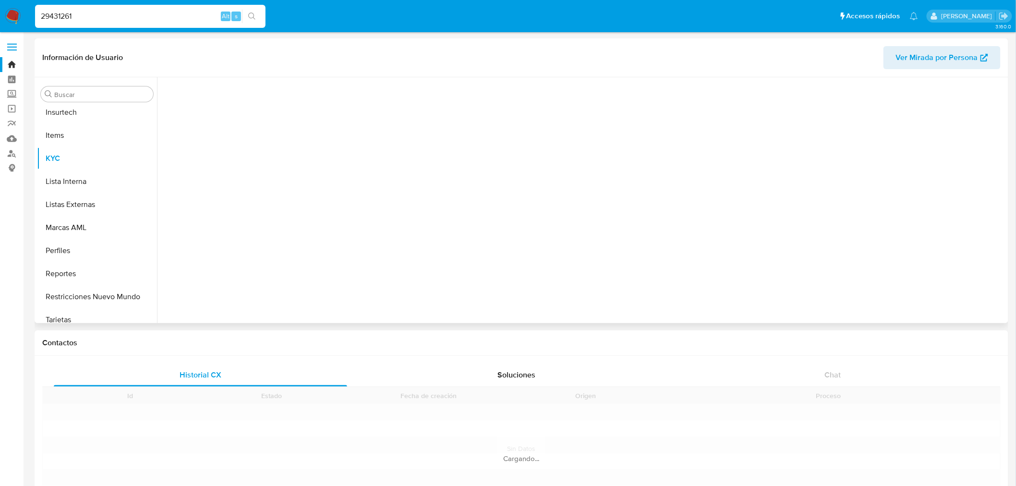
scroll to position [428, 0]
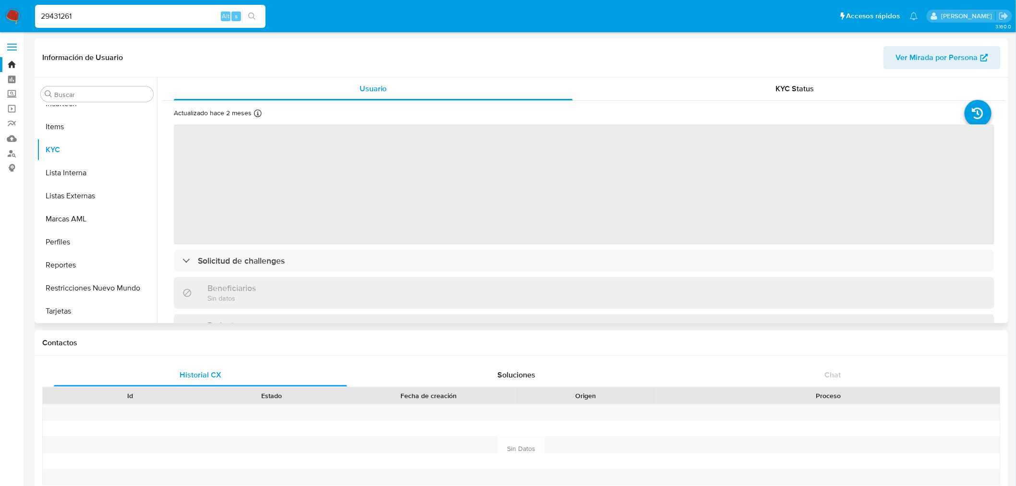
select select "10"
click at [739, 101] on div "Actualizado hace 2 meses Creado: 11/11/2021 14:07:49 Actualizado: 10/07/2025 08…" at bounding box center [583, 326] width 843 height 450
click at [782, 84] on span "KYC Status" at bounding box center [795, 88] width 38 height 11
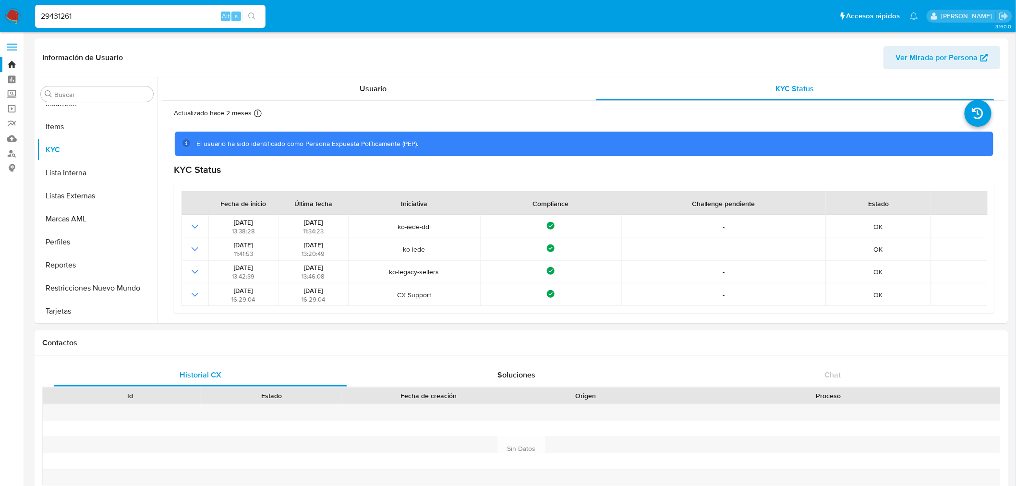
click at [108, 12] on input "29431261" at bounding box center [150, 16] width 230 height 12
paste input "78828008"
type input "78828008"
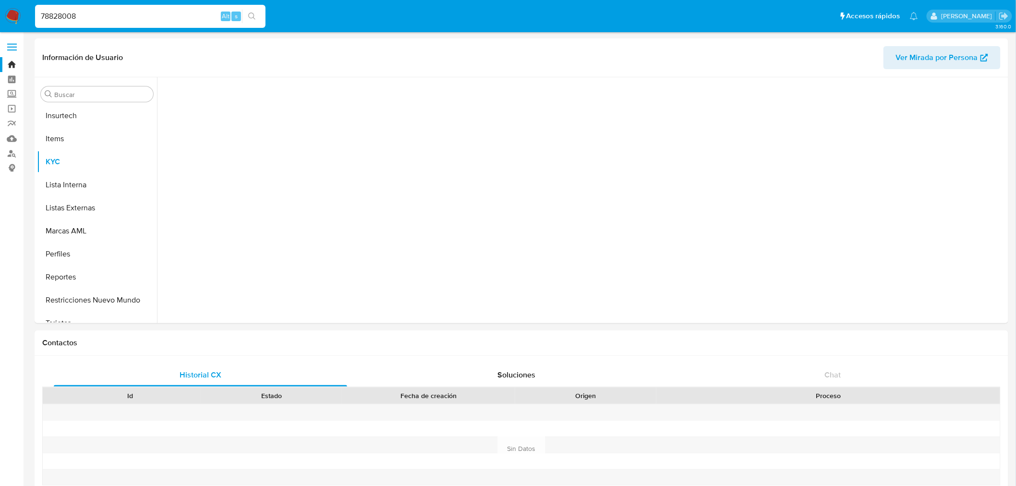
scroll to position [428, 0]
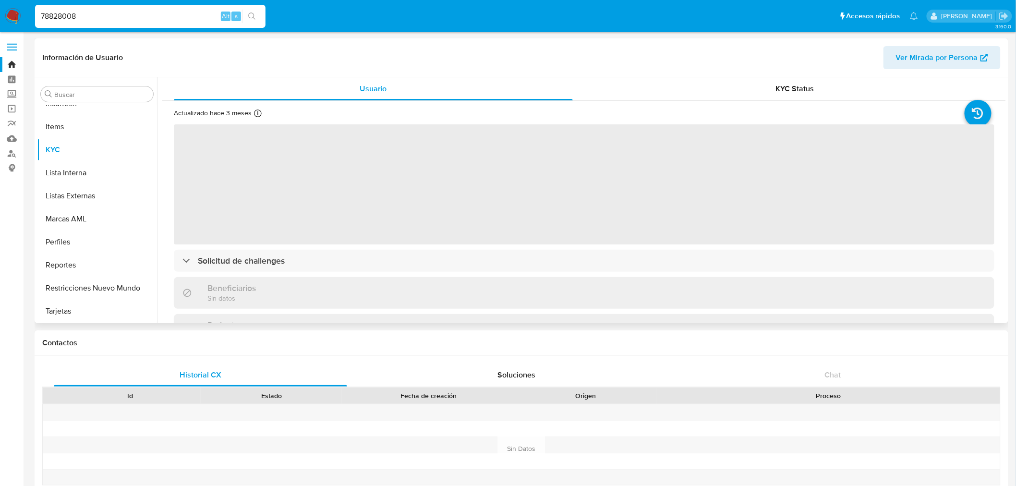
select select "10"
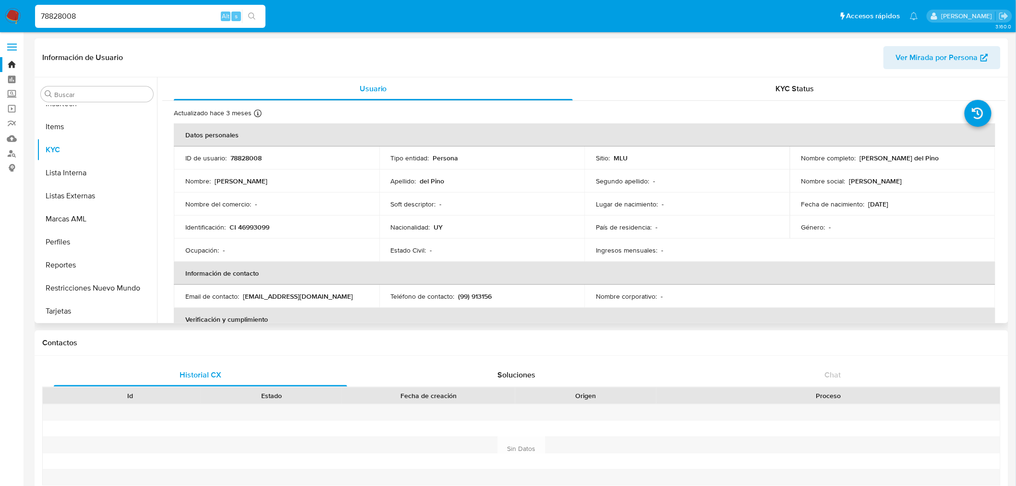
click at [739, 106] on div "Actualizado hace 3 meses Creado: 19/01/2022 23:48:37 Actualizado: 01/07/2025 12…" at bounding box center [583, 439] width 843 height 677
click at [769, 88] on div "KYC Status" at bounding box center [795, 88] width 399 height 23
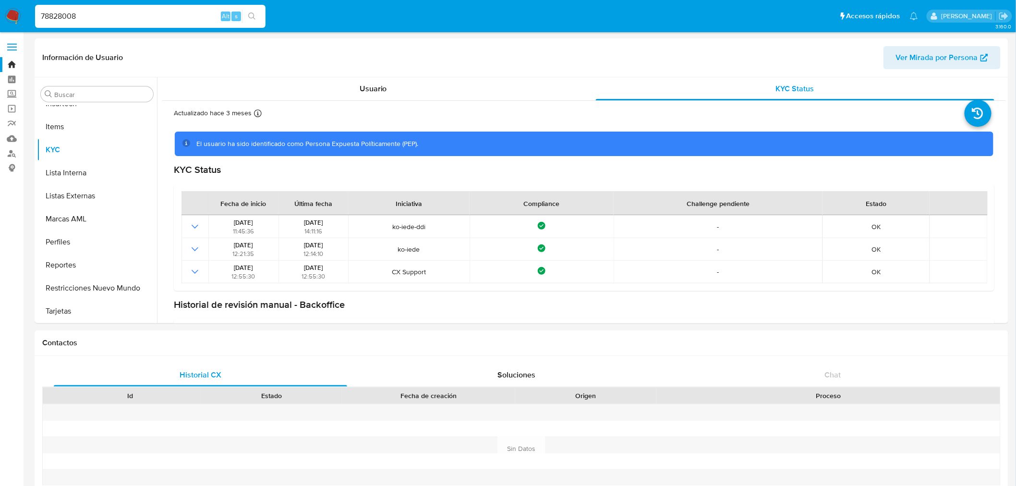
click at [82, 20] on input "78828008" at bounding box center [150, 16] width 230 height 12
paste input "289933592"
type input "289933592"
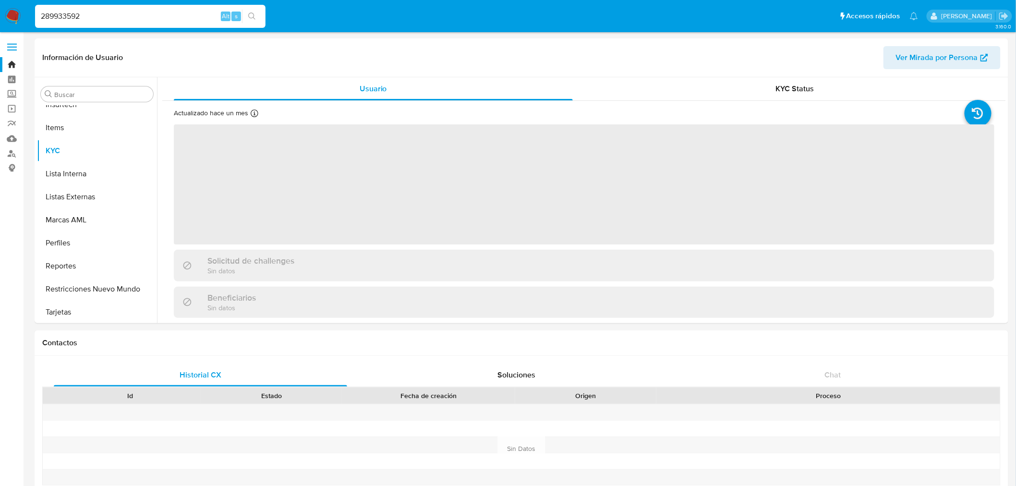
scroll to position [428, 0]
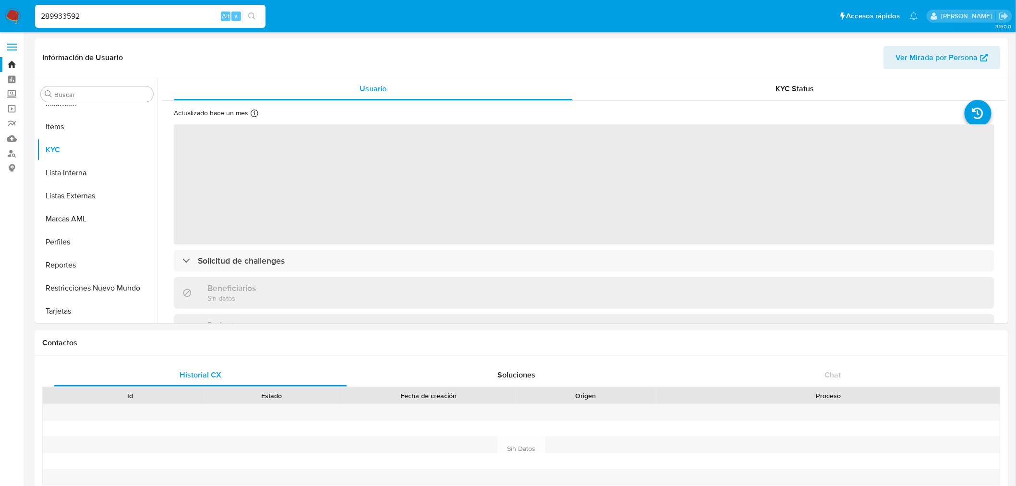
select select "10"
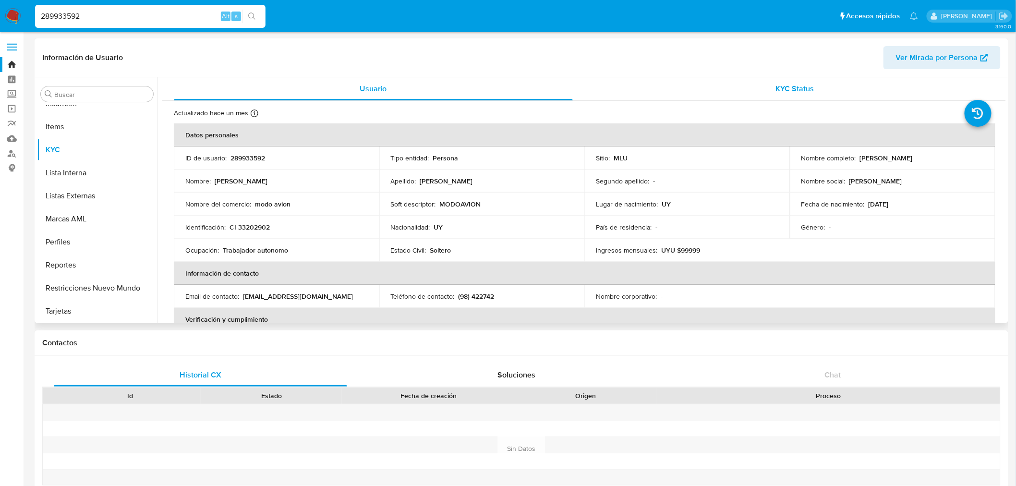
click at [723, 80] on div "KYC Status" at bounding box center [795, 88] width 399 height 23
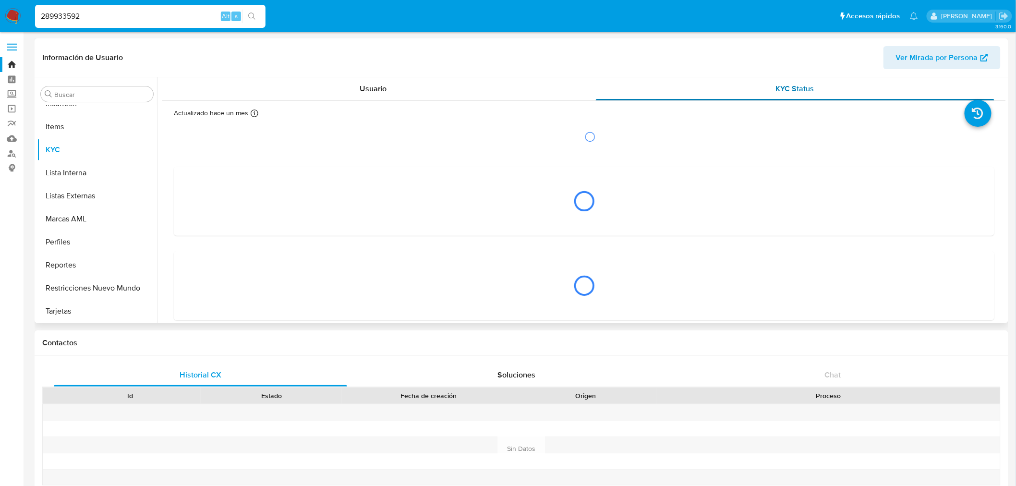
click at [768, 81] on div "KYC Status" at bounding box center [795, 88] width 399 height 23
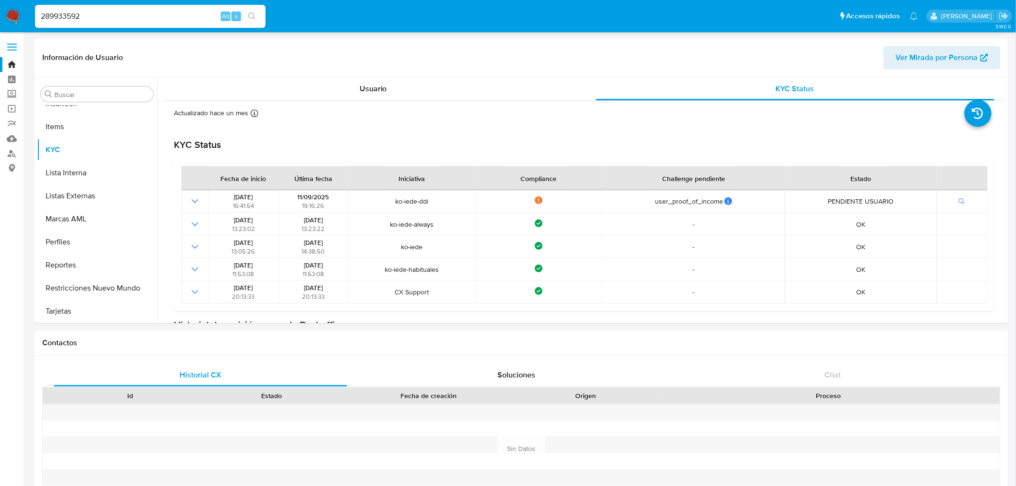
click at [70, 17] on input "289933592" at bounding box center [150, 16] width 230 height 12
paste input "95237681"
type input "95237681"
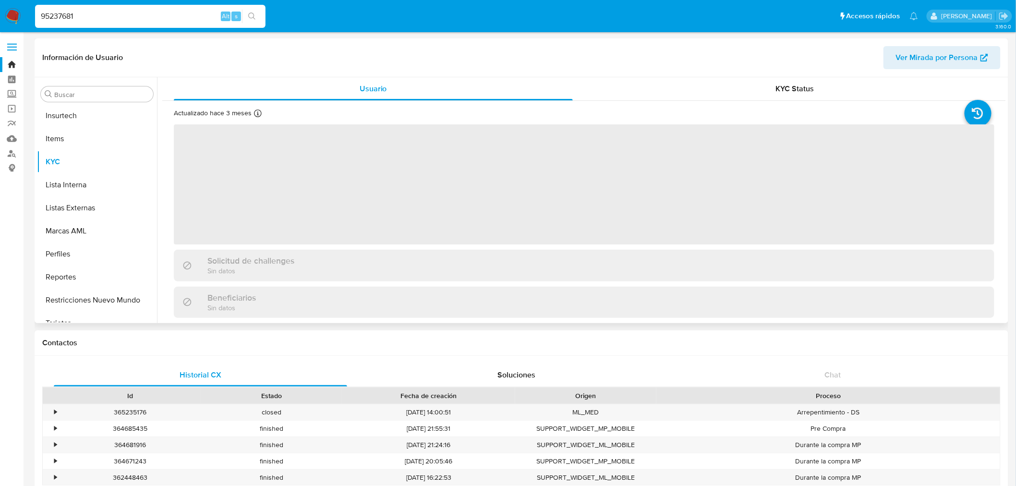
scroll to position [428, 0]
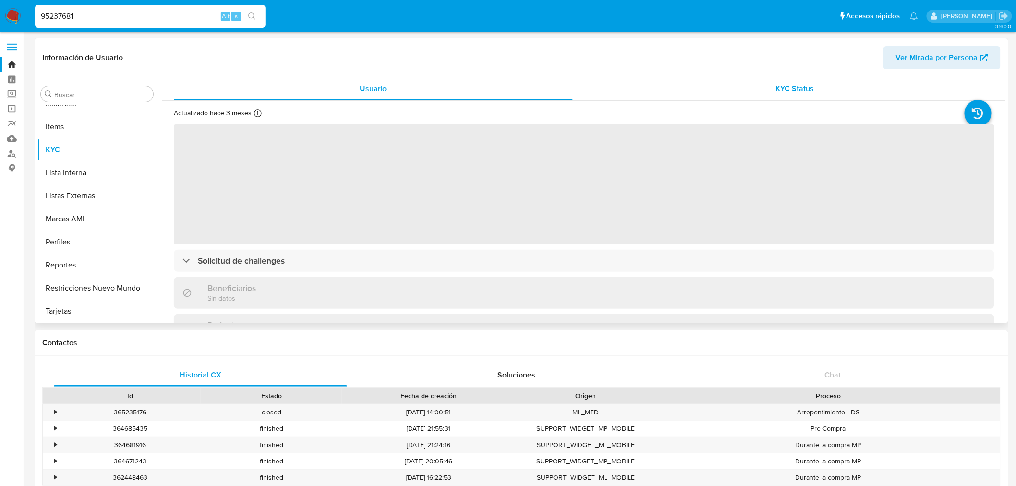
select select "10"
click at [820, 93] on div "KYC Status" at bounding box center [795, 88] width 399 height 23
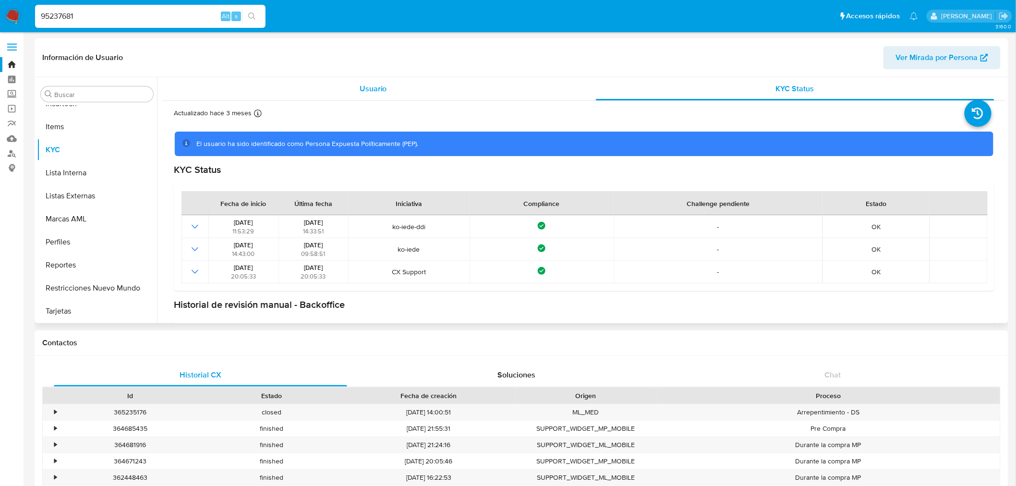
click at [395, 85] on div "Usuario" at bounding box center [373, 88] width 399 height 23
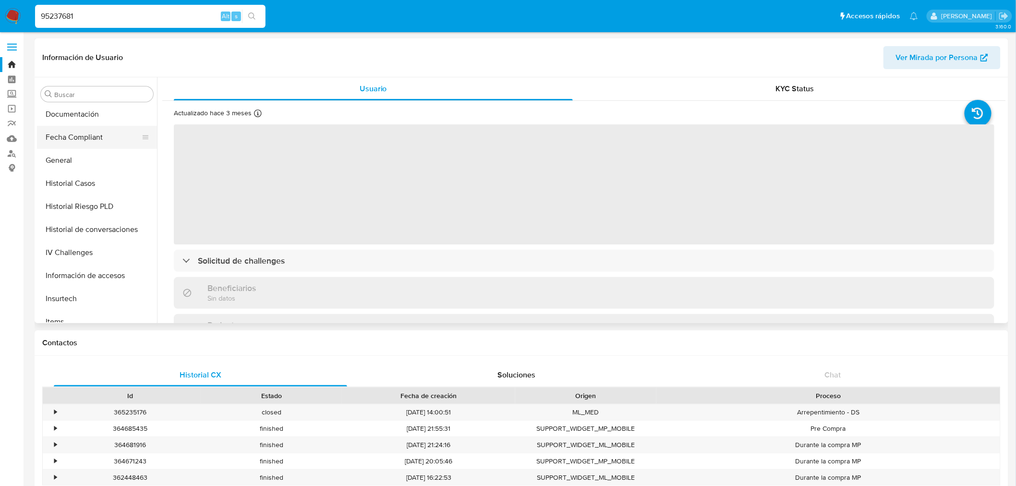
scroll to position [215, 0]
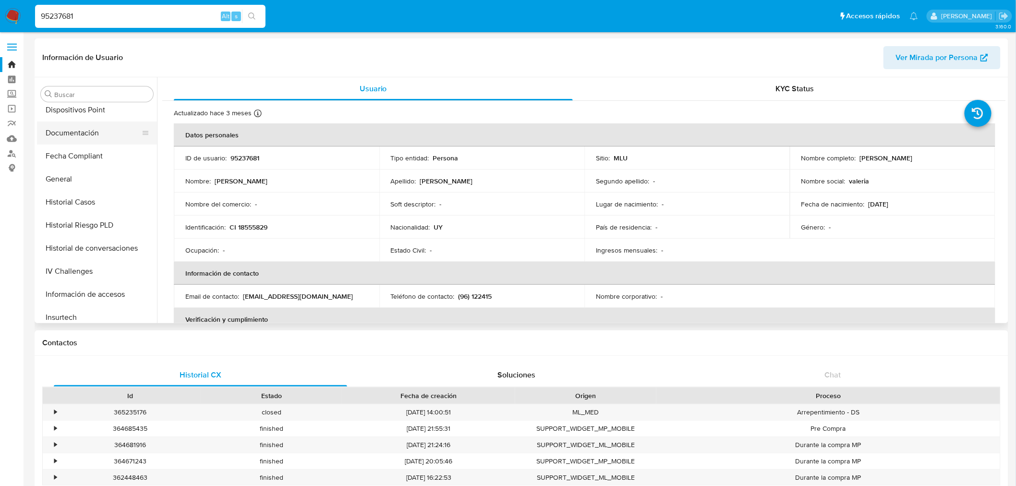
click at [90, 138] on button "Documentación" at bounding box center [93, 132] width 112 height 23
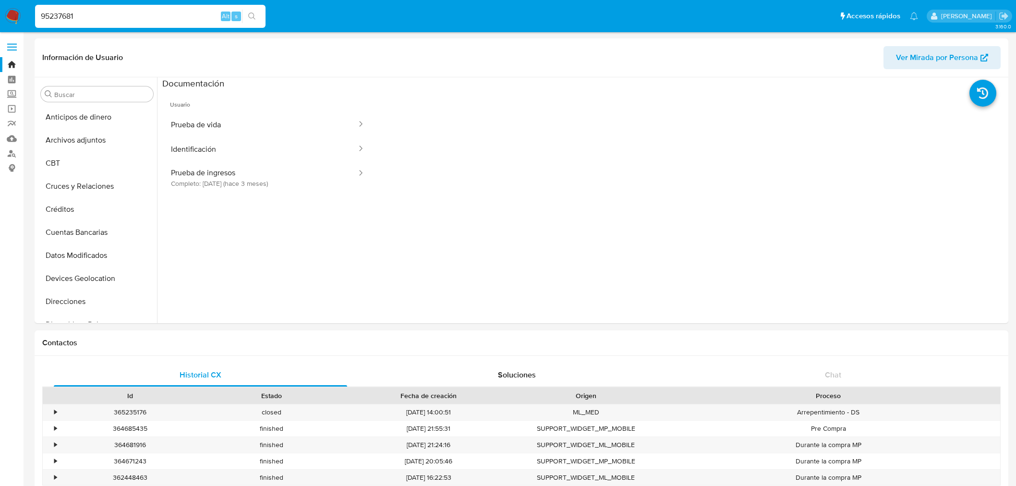
select select "10"
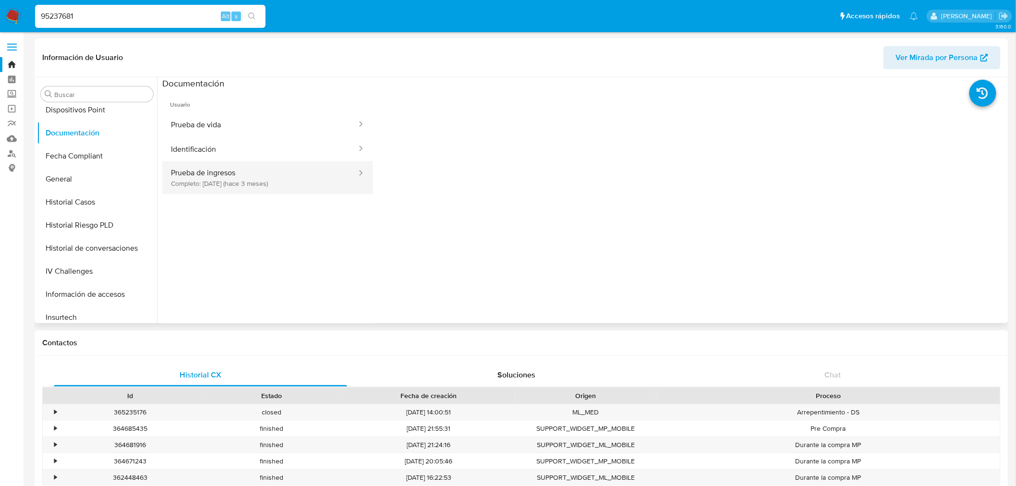
click at [300, 189] on button "Prueba de ingresos Completo: [DATE] (hace 3 meses)" at bounding box center [259, 177] width 195 height 33
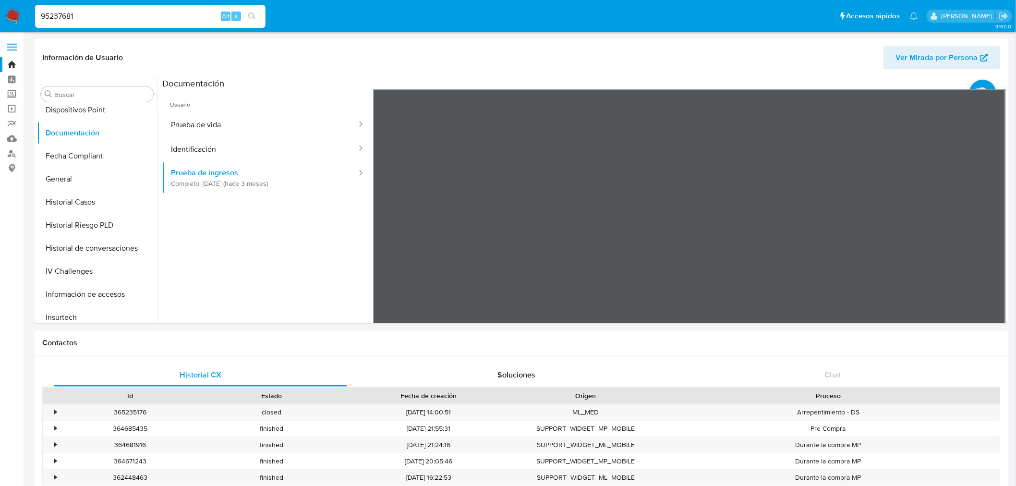
click at [86, 22] on div "95237681 Alt s" at bounding box center [150, 16] width 230 height 23
click at [89, 16] on input "95237681" at bounding box center [150, 16] width 230 height 12
paste input "10119212"
type input "101192121"
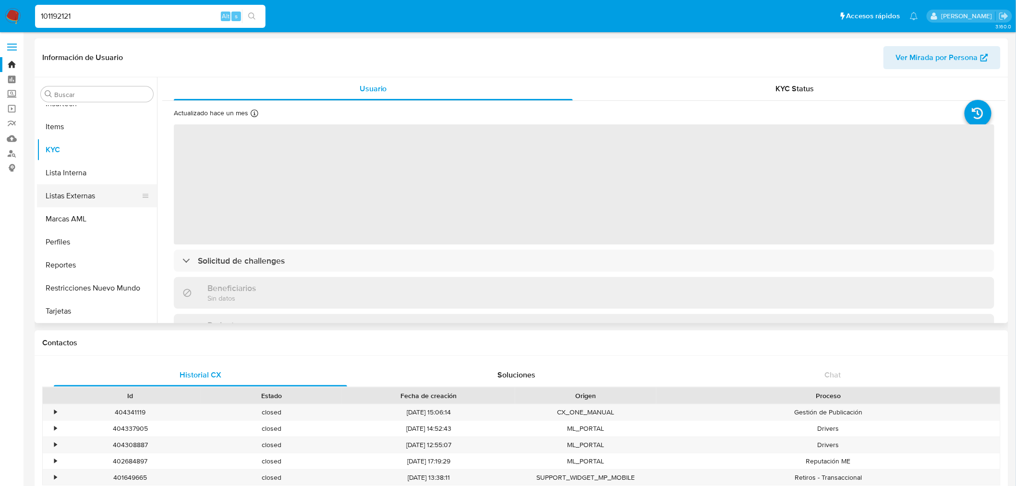
scroll to position [215, 0]
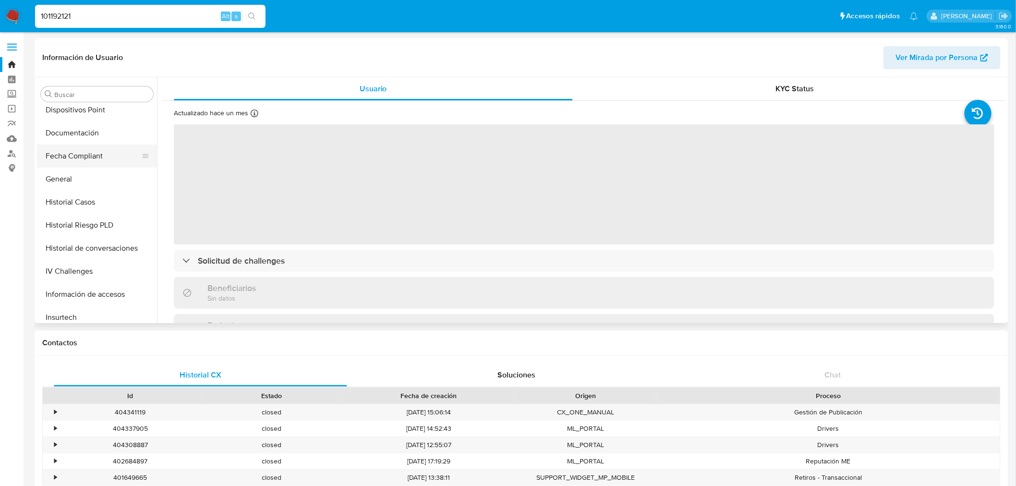
select select "10"
click at [96, 135] on button "Documentación" at bounding box center [93, 132] width 112 height 23
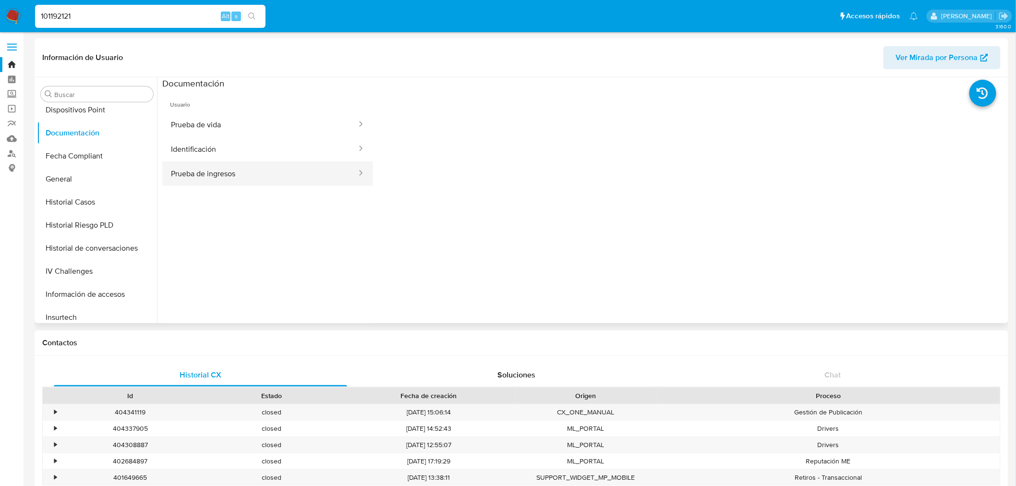
click at [193, 165] on button "Prueba de ingresos" at bounding box center [259, 173] width 195 height 24
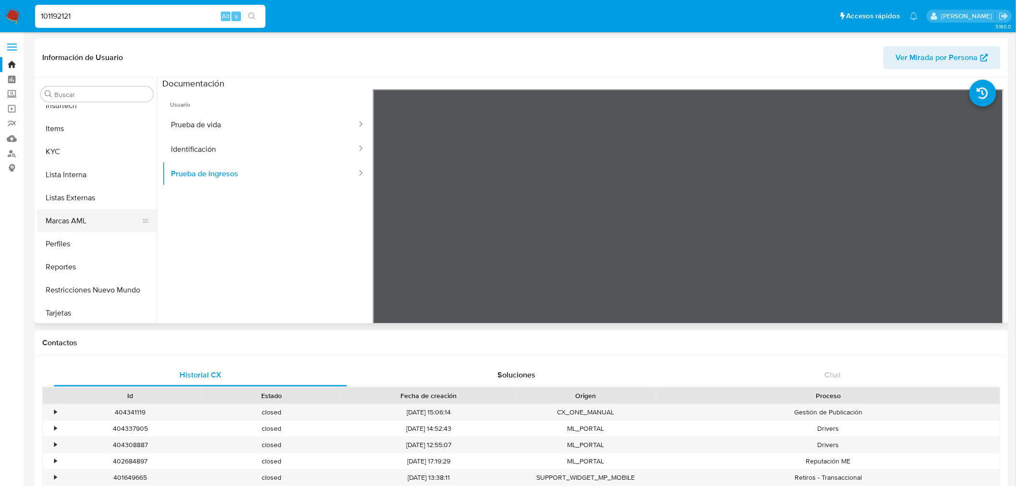
scroll to position [428, 0]
click at [92, 144] on button "KYC" at bounding box center [93, 149] width 112 height 23
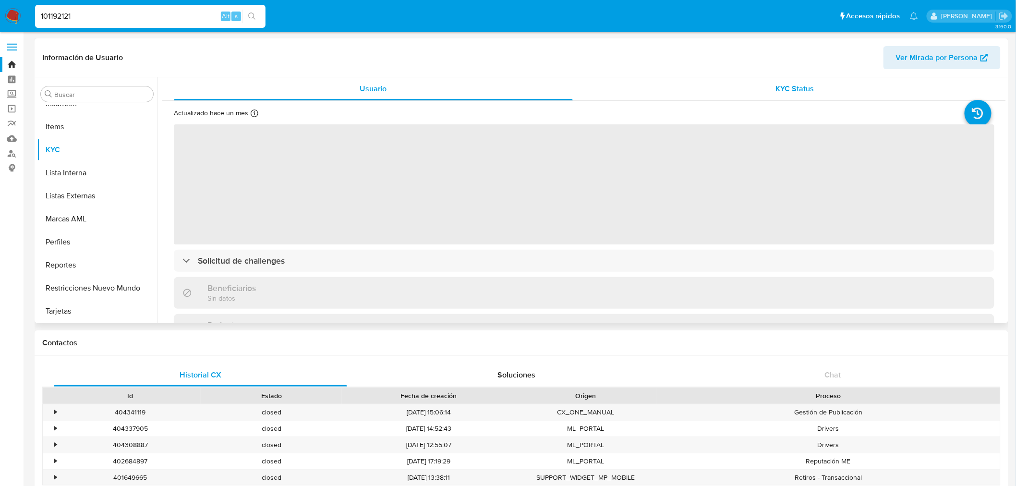
click at [760, 78] on div "KYC Status" at bounding box center [795, 88] width 399 height 23
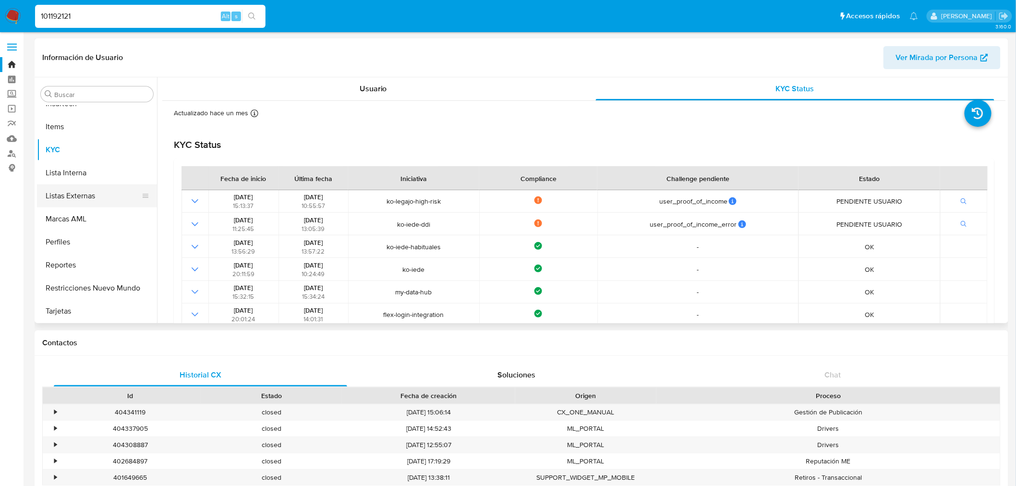
scroll to position [161, 0]
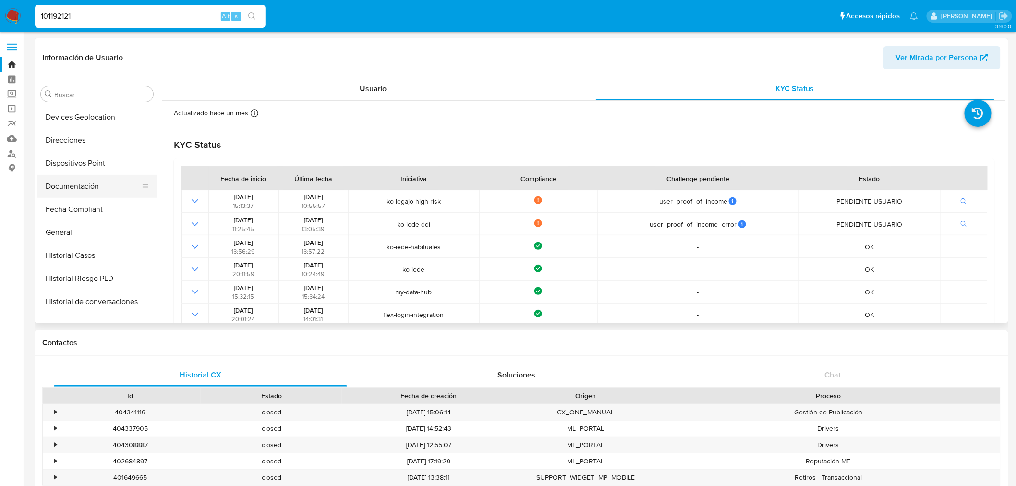
click at [85, 183] on button "Documentación" at bounding box center [93, 186] width 112 height 23
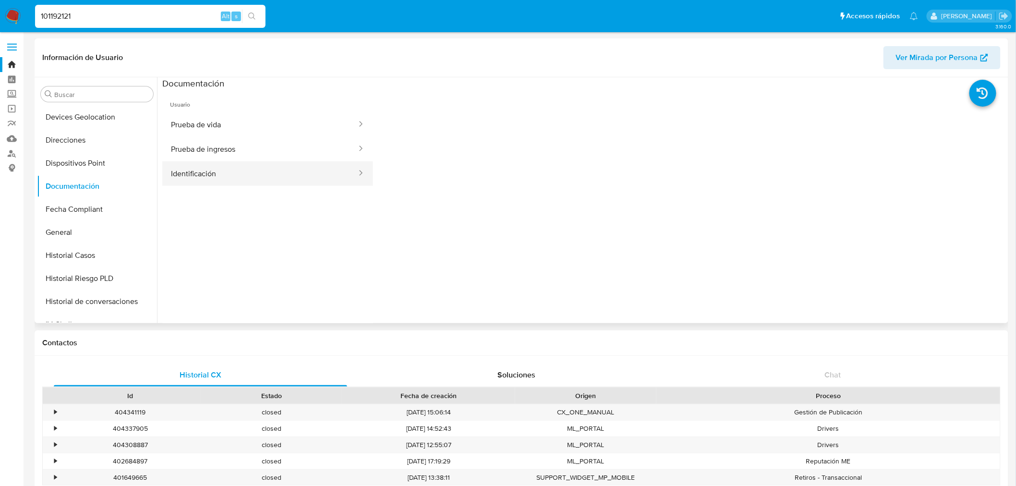
click at [252, 167] on button "Identificación" at bounding box center [259, 173] width 195 height 24
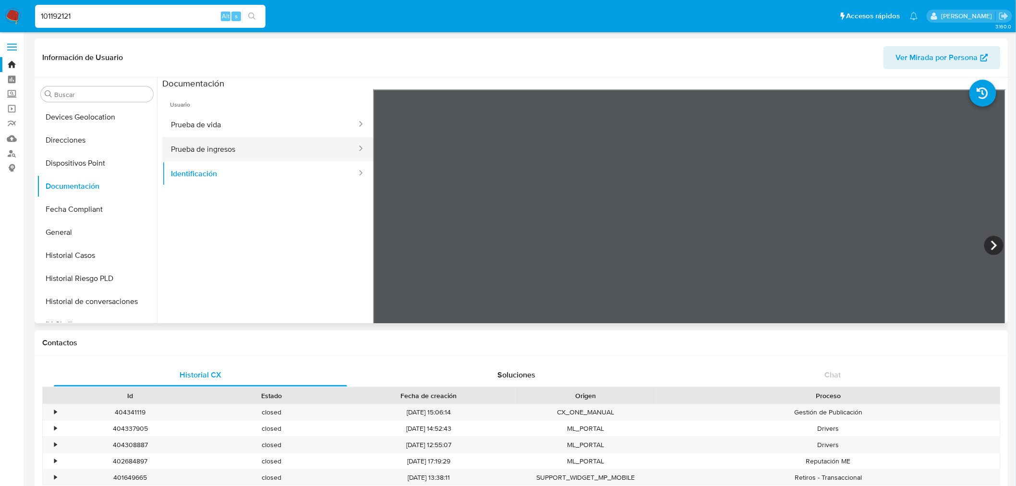
click at [251, 146] on button "Prueba de ingresos" at bounding box center [259, 149] width 195 height 24
